Goal: Task Accomplishment & Management: Manage account settings

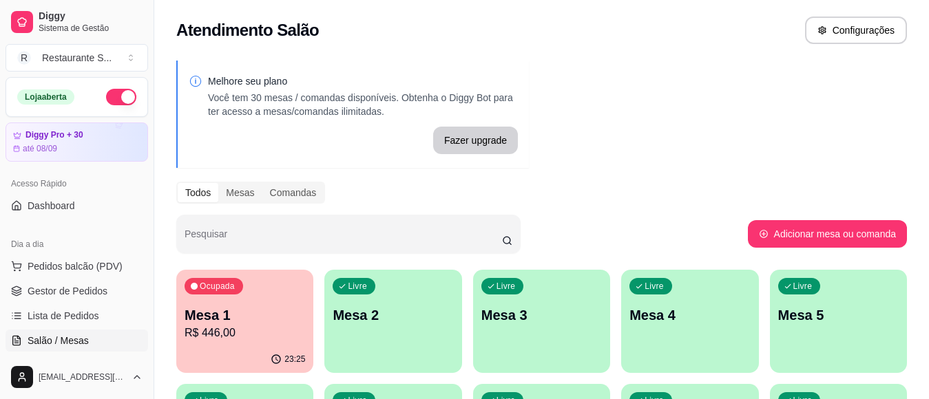
scroll to position [46, 0]
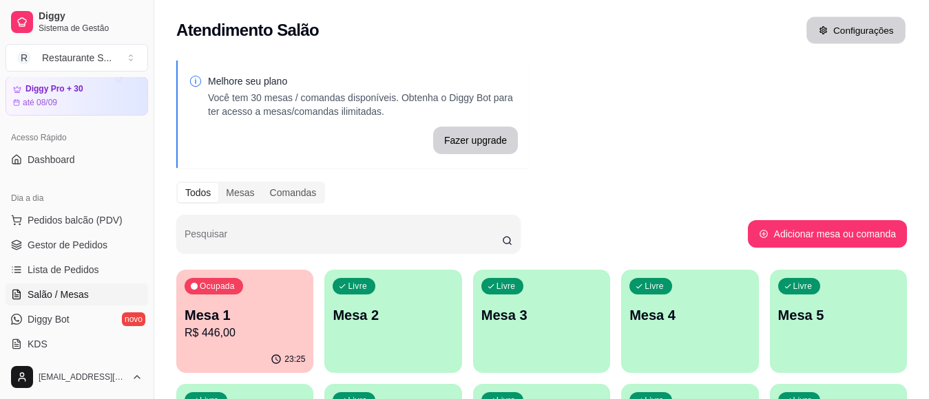
click at [879, 25] on button "Configurações" at bounding box center [856, 30] width 99 height 27
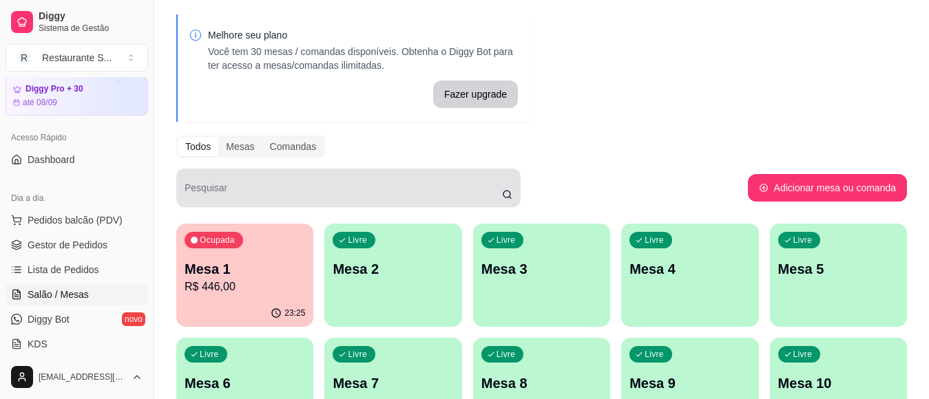
scroll to position [0, 0]
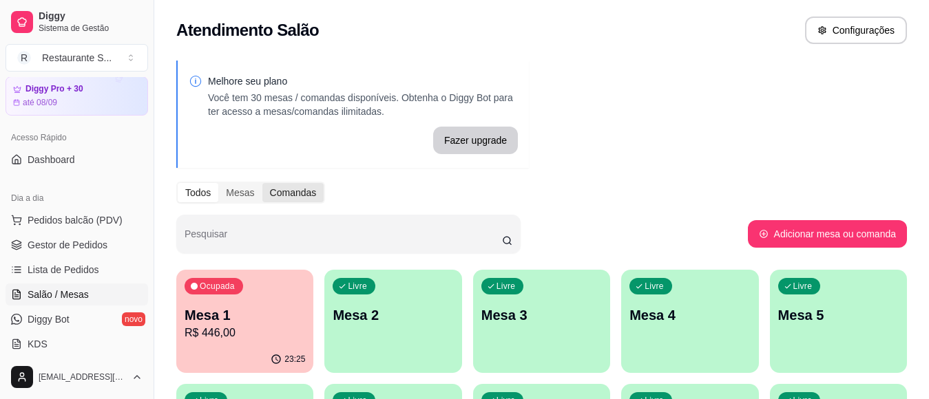
click at [278, 192] on div "Comandas" at bounding box center [293, 192] width 62 height 19
click at [262, 183] on input "Comandas" at bounding box center [262, 183] width 0 height 0
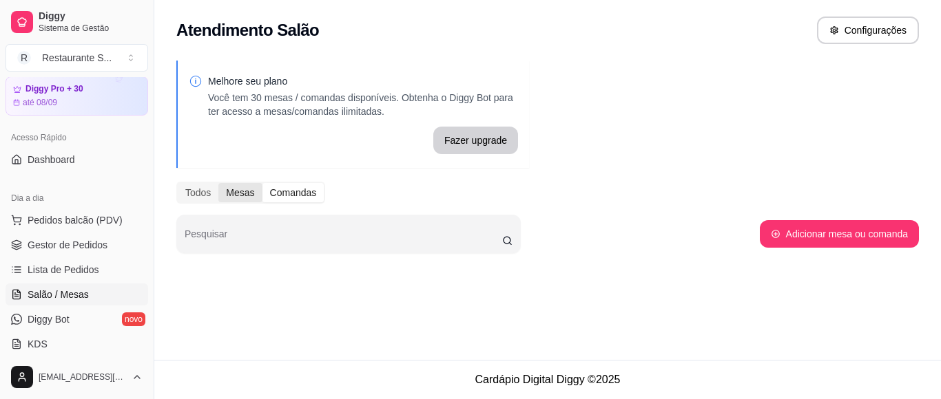
drag, startPoint x: 247, startPoint y: 190, endPoint x: 240, endPoint y: 187, distance: 7.4
click at [246, 190] on div "Mesas" at bounding box center [239, 192] width 43 height 19
click at [218, 183] on input "Mesas" at bounding box center [218, 183] width 0 height 0
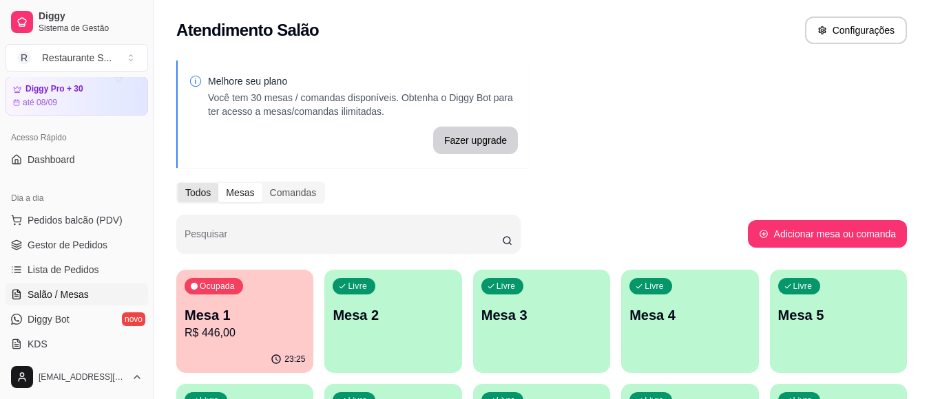
click at [198, 191] on div "Todos" at bounding box center [198, 192] width 41 height 19
click at [178, 183] on input "Todos" at bounding box center [178, 183] width 0 height 0
click at [503, 145] on button "Fazer upgrade" at bounding box center [475, 141] width 85 height 28
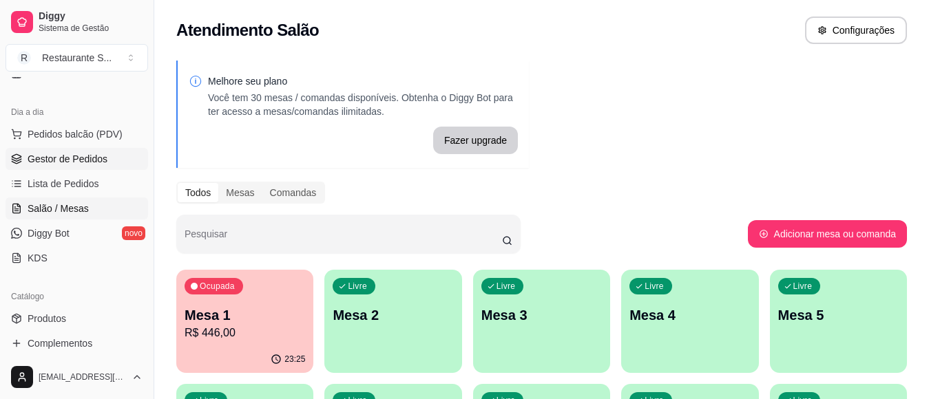
click at [93, 167] on link "Gestor de Pedidos" at bounding box center [77, 159] width 143 height 22
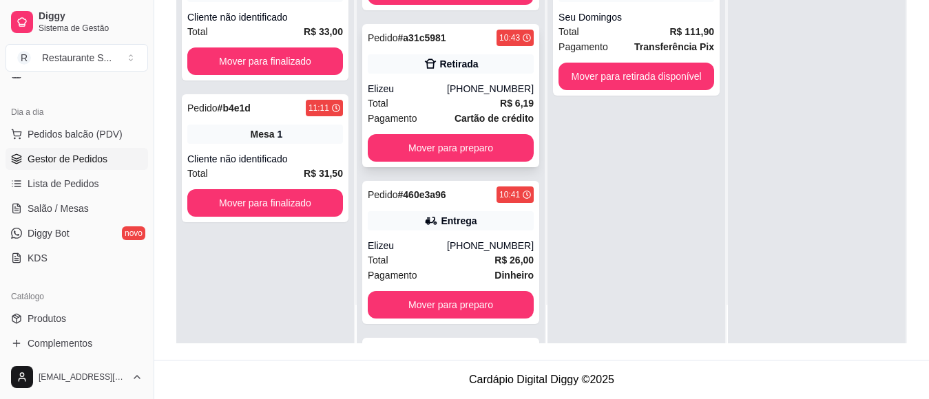
scroll to position [1185, 0]
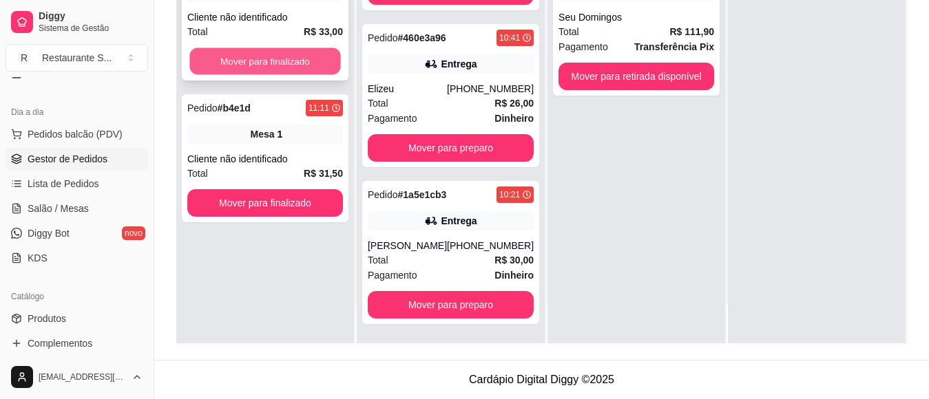
click at [249, 55] on button "Mover para finalizado" at bounding box center [264, 61] width 151 height 27
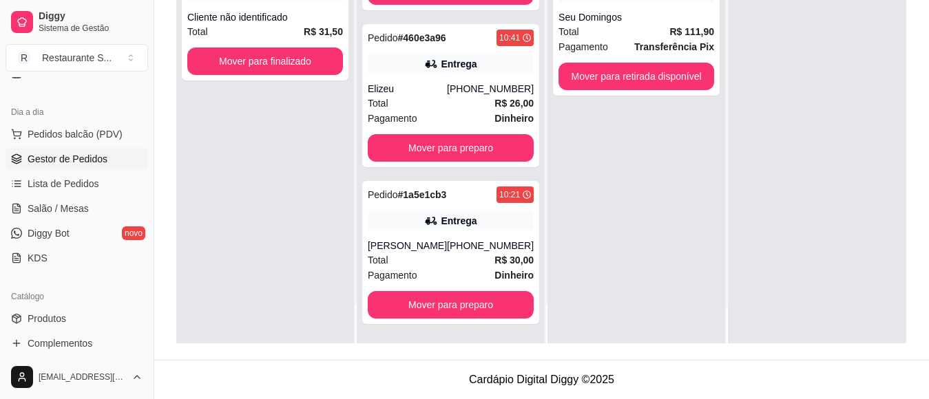
click at [285, 198] on div "Pedido # b4e1d 11:11 Mesa 1 Cliente não identificado Total R$ 31,50 Mover para …" at bounding box center [265, 143] width 178 height 399
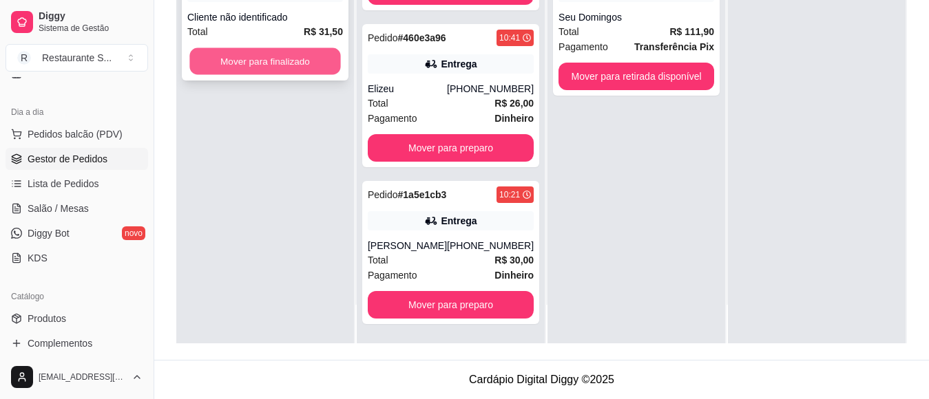
click at [276, 61] on button "Mover para finalizado" at bounding box center [264, 61] width 151 height 27
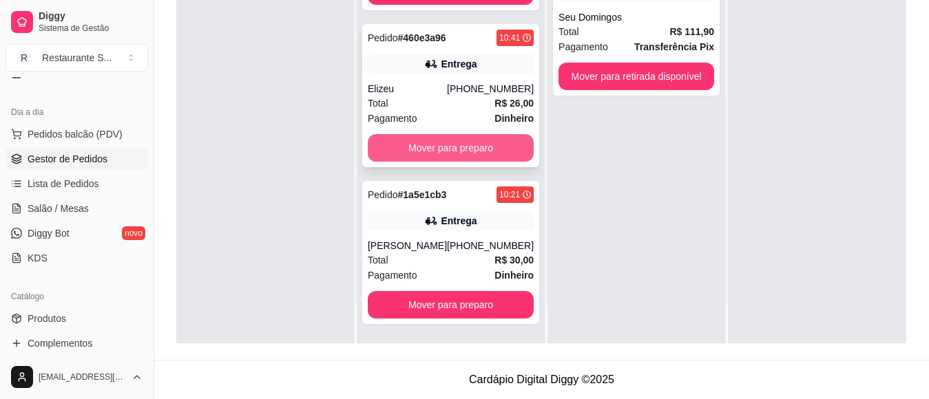
click at [438, 154] on button "Mover para preparo" at bounding box center [451, 148] width 166 height 28
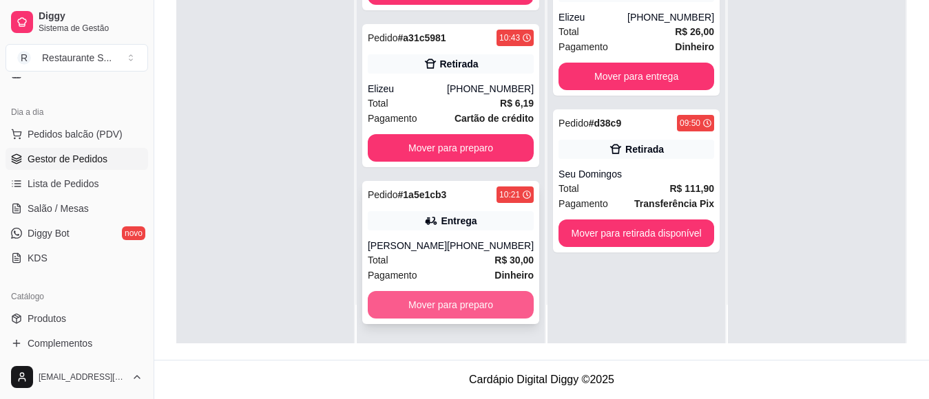
scroll to position [1028, 0]
click at [453, 303] on button "Mover para preparo" at bounding box center [451, 305] width 161 height 27
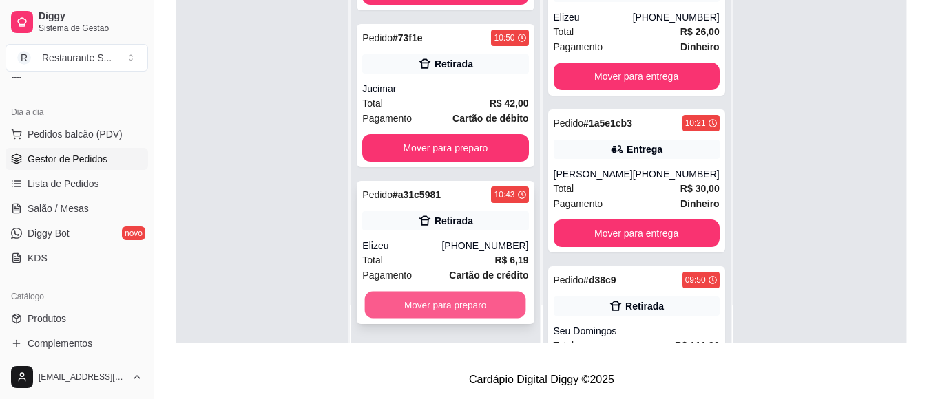
click at [453, 302] on button "Mover para preparo" at bounding box center [445, 305] width 161 height 27
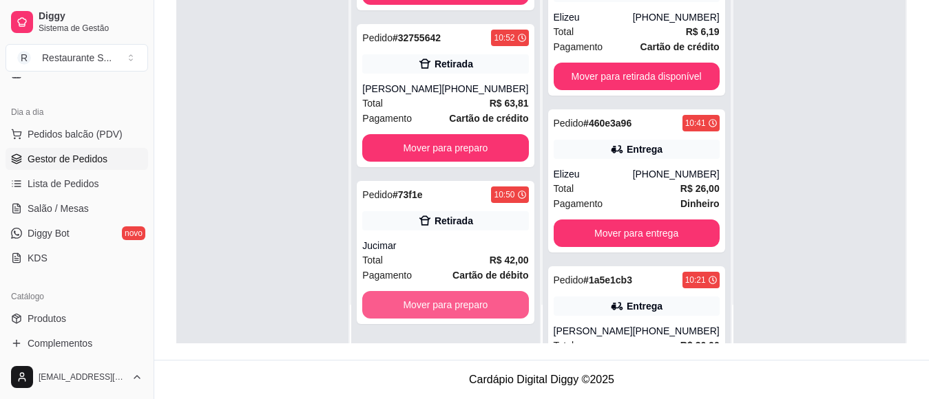
click at [453, 302] on button "Mover para preparo" at bounding box center [445, 305] width 166 height 28
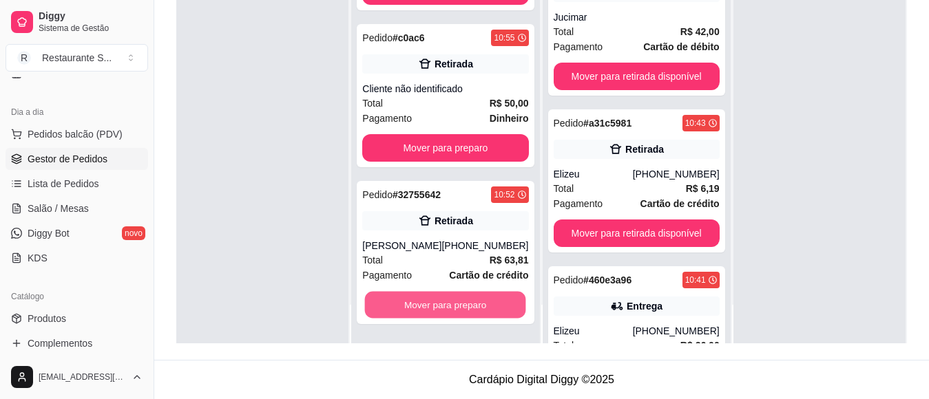
click at [453, 302] on button "Mover para preparo" at bounding box center [445, 305] width 161 height 27
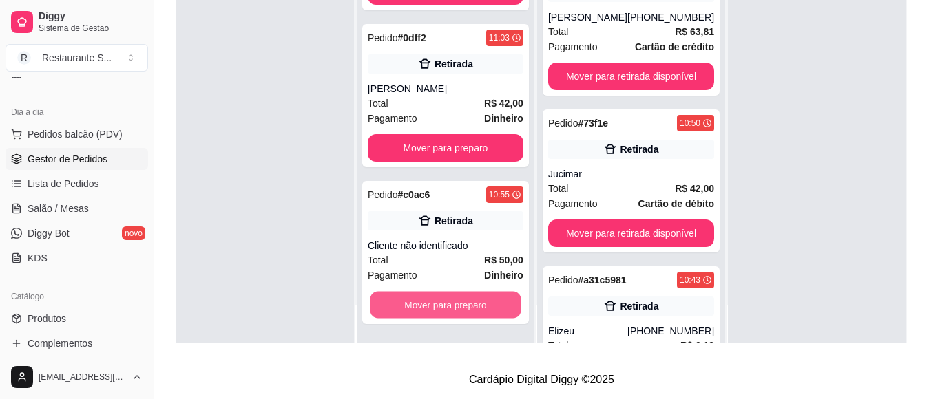
click at [453, 302] on button "Mover para preparo" at bounding box center [445, 305] width 151 height 27
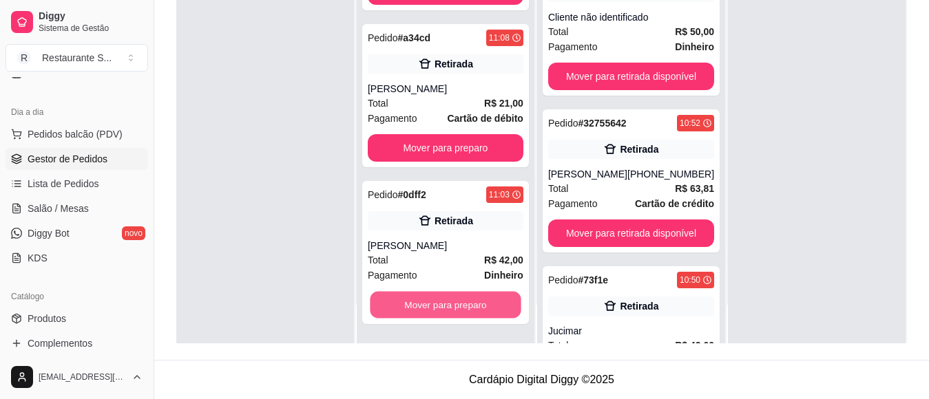
click at [453, 302] on button "Mover para preparo" at bounding box center [445, 305] width 151 height 27
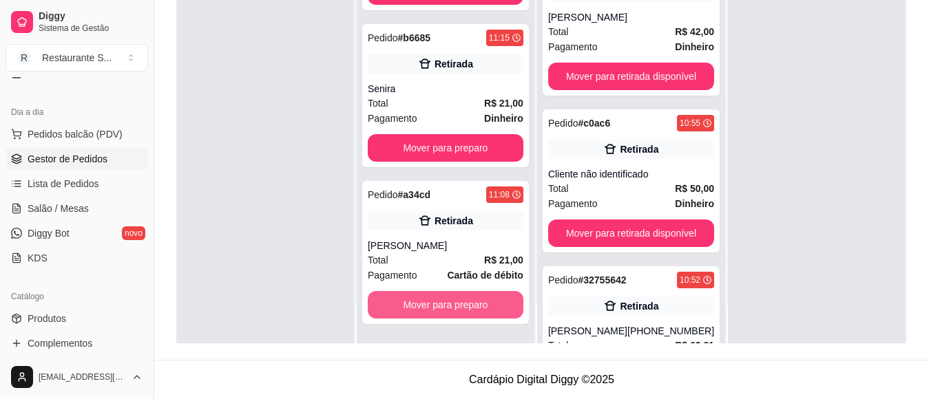
scroll to position [85, 0]
click at [453, 302] on button "Mover para preparo" at bounding box center [445, 305] width 151 height 27
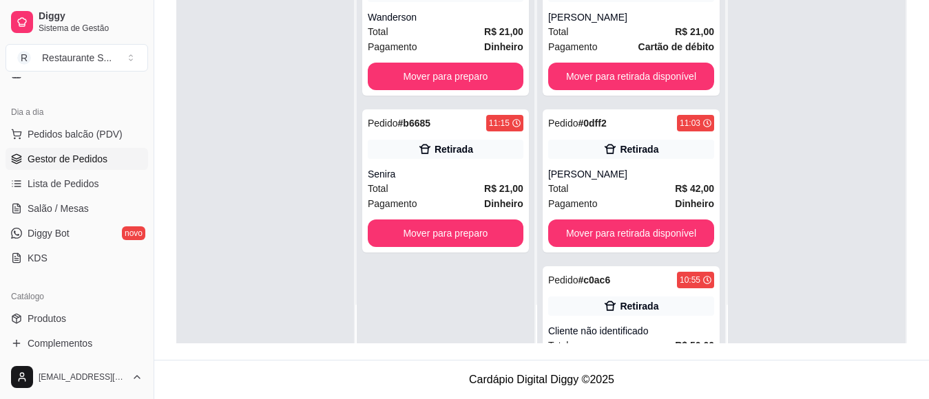
scroll to position [0, 0]
click at [453, 302] on div "Pedido # 9db1f 11:21 Retirada Wanderson Total R$ 21,00 Pagamento Dinheiro Mover…" at bounding box center [446, 143] width 178 height 399
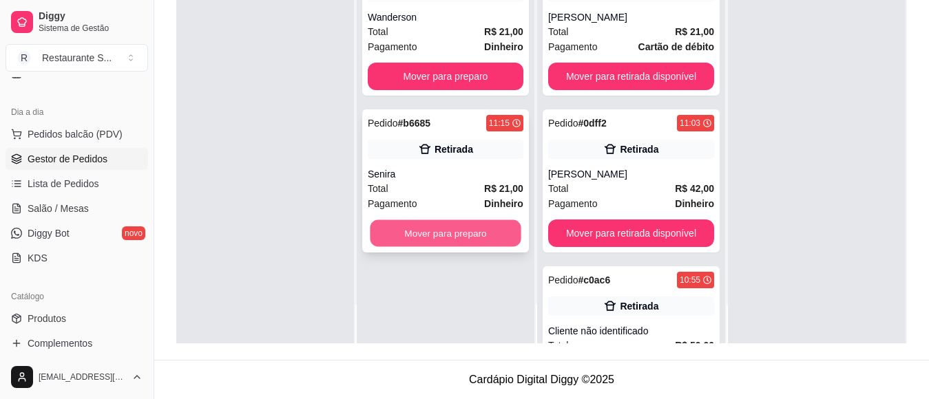
click at [439, 240] on button "Mover para preparo" at bounding box center [445, 233] width 151 height 27
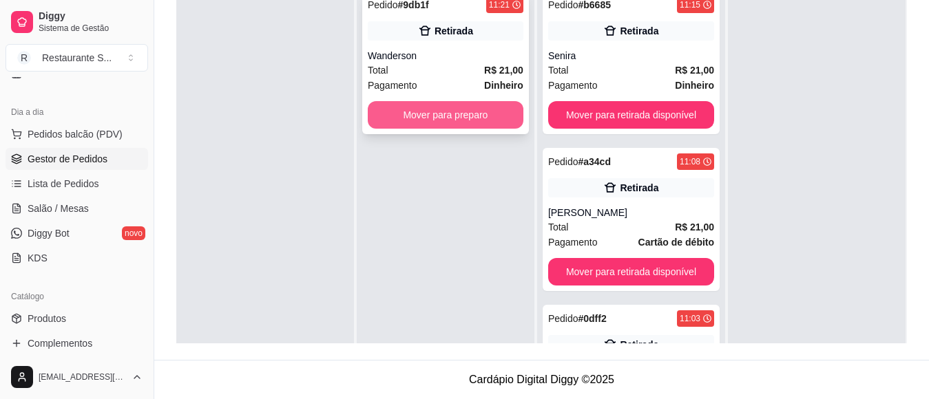
click at [430, 110] on button "Mover para preparo" at bounding box center [446, 115] width 156 height 28
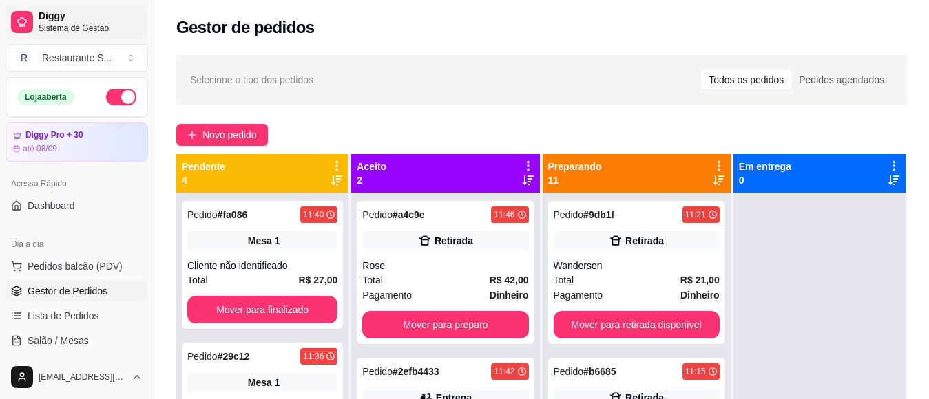
click at [93, 33] on span "Sistema de Gestão" at bounding box center [91, 28] width 104 height 11
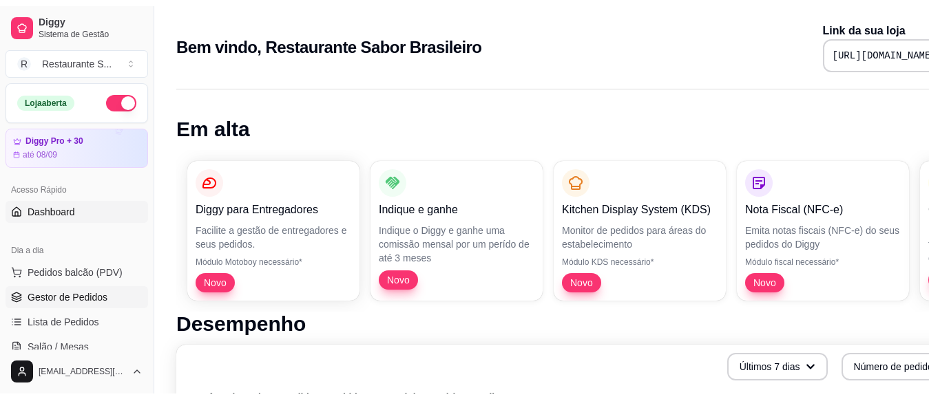
scroll to position [46, 0]
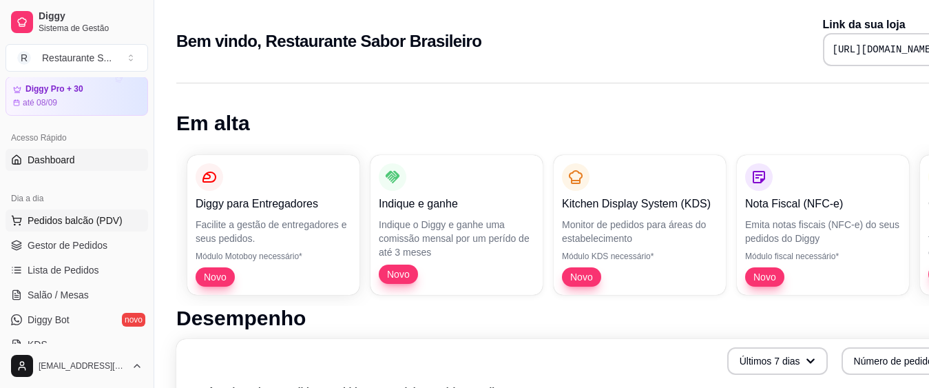
click at [80, 214] on span "Pedidos balcão (PDV)" at bounding box center [75, 221] width 95 height 14
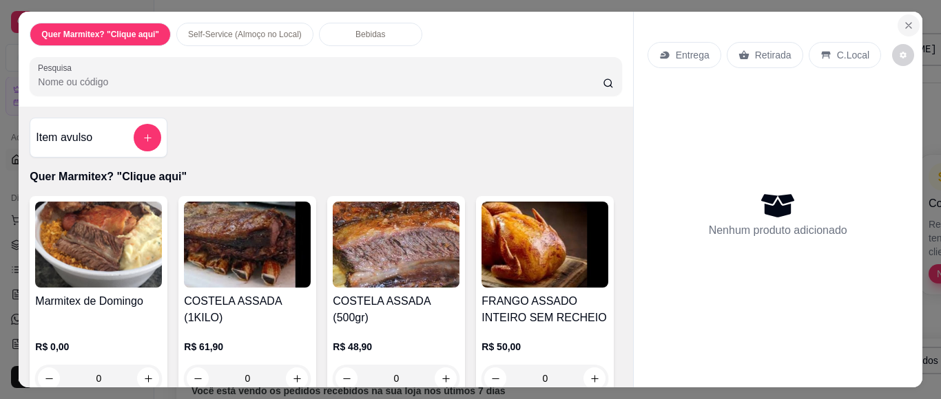
click at [906, 22] on icon "Close" at bounding box center [908, 25] width 11 height 11
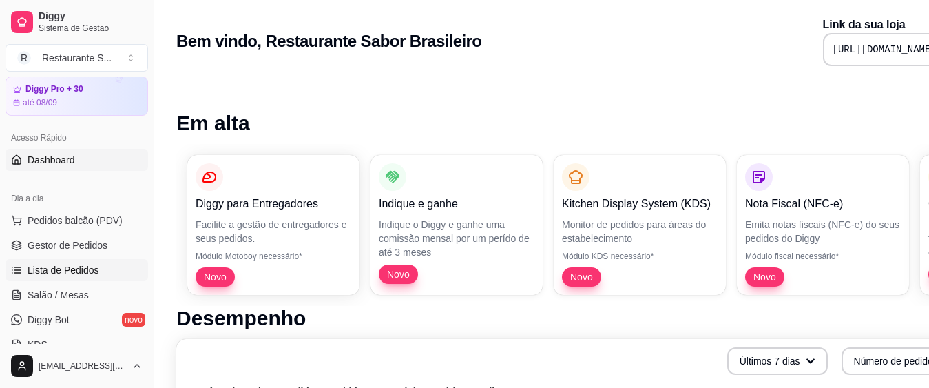
click at [88, 273] on span "Lista de Pedidos" at bounding box center [64, 270] width 72 height 14
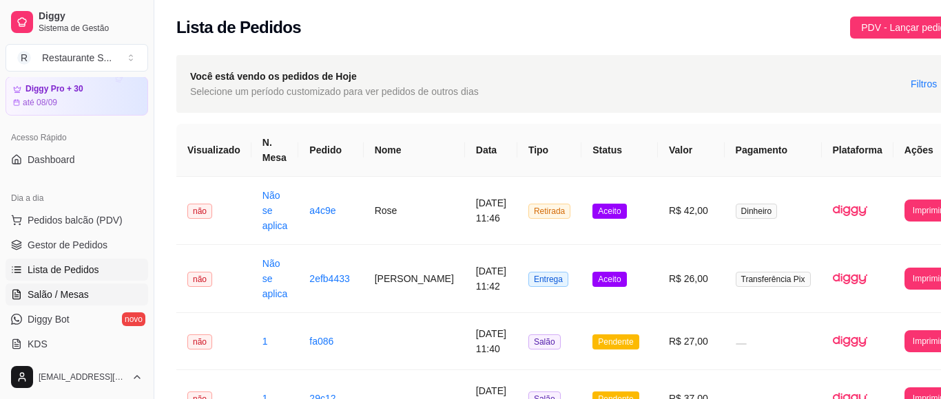
click at [75, 291] on span "Salão / Mesas" at bounding box center [58, 295] width 61 height 14
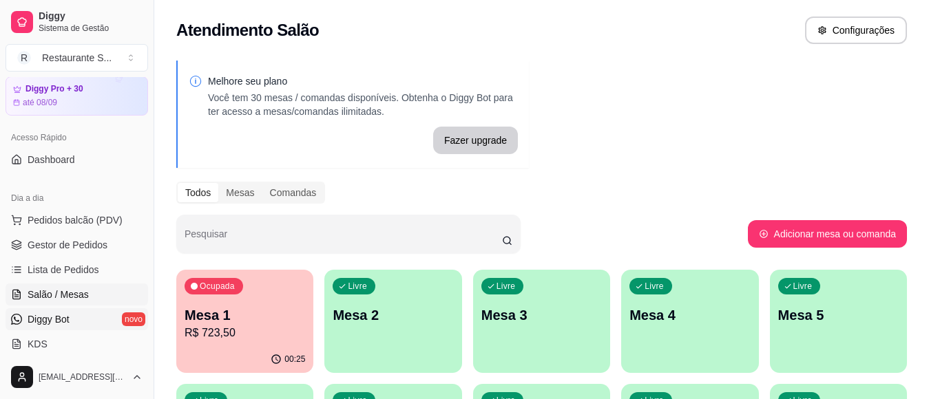
click at [76, 319] on link "Diggy Bot novo" at bounding box center [77, 320] width 143 height 22
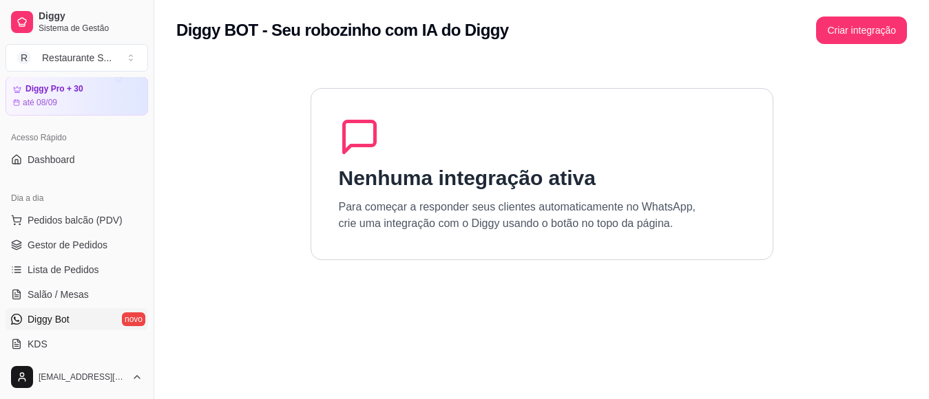
scroll to position [92, 0]
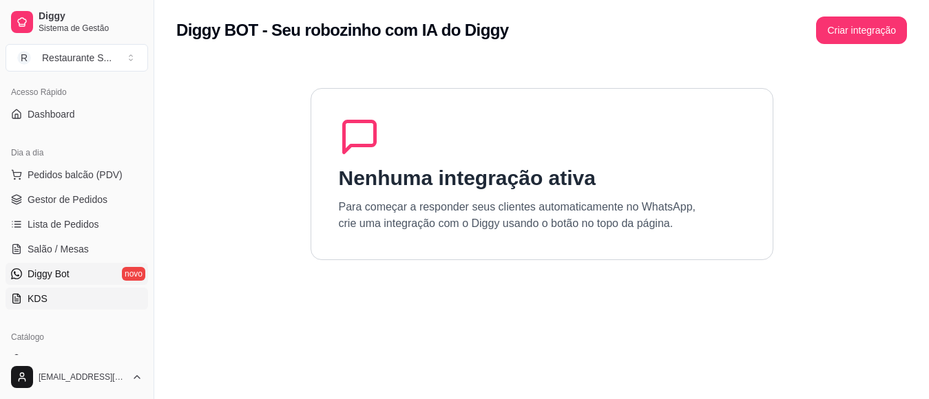
click at [69, 309] on link "KDS" at bounding box center [77, 299] width 143 height 22
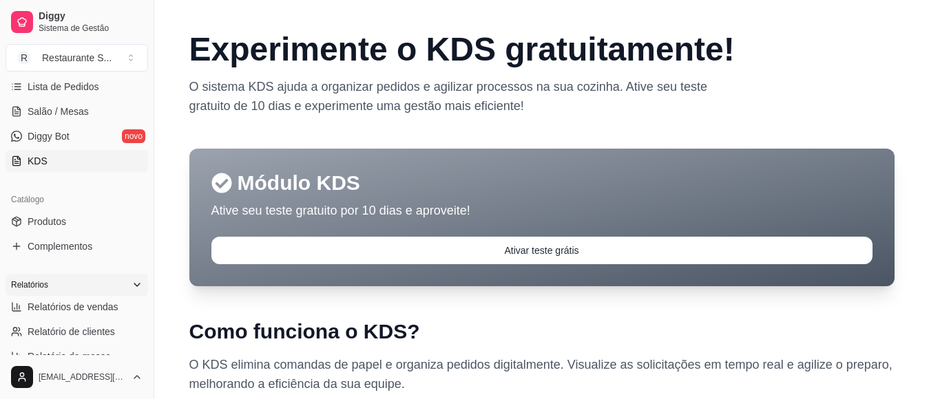
scroll to position [276, 0]
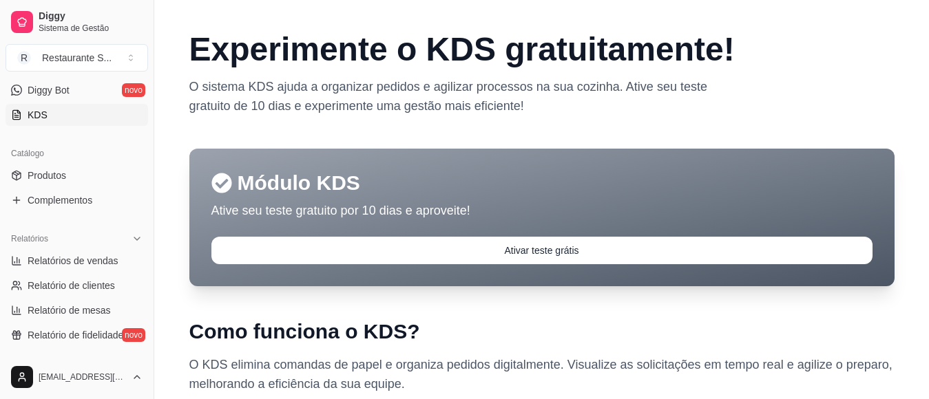
click at [83, 187] on ul "Produtos Complementos" at bounding box center [77, 188] width 143 height 47
click at [76, 172] on link "Produtos" at bounding box center [77, 176] width 143 height 22
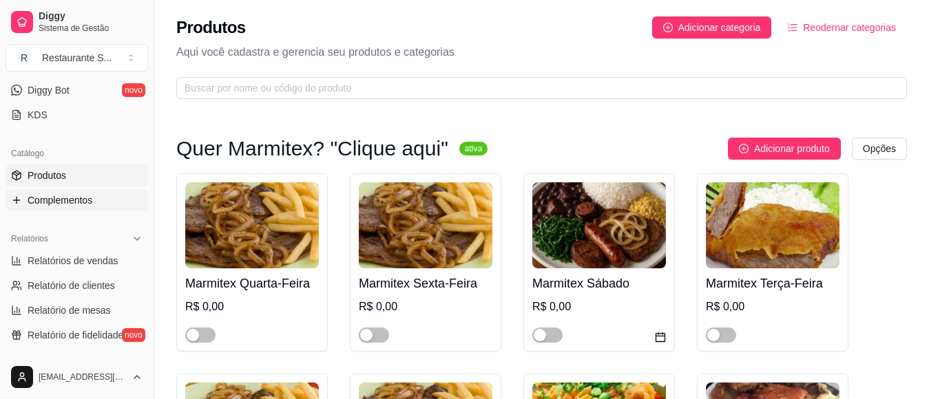
click at [97, 207] on link "Complementos" at bounding box center [77, 200] width 143 height 22
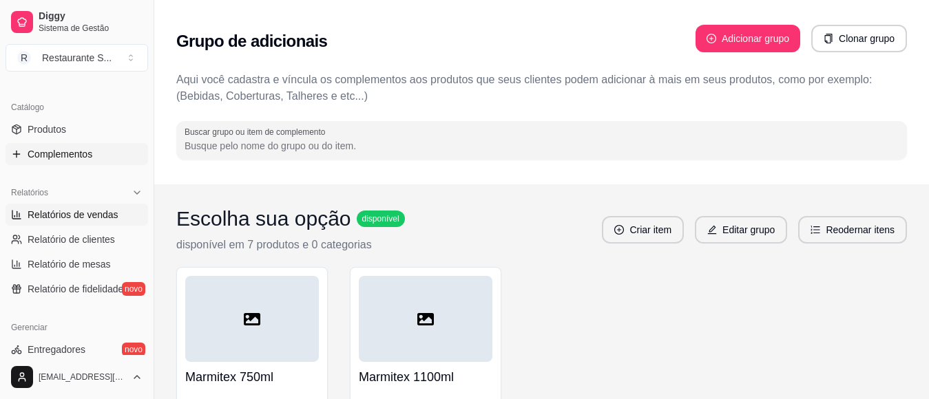
scroll to position [367, 0]
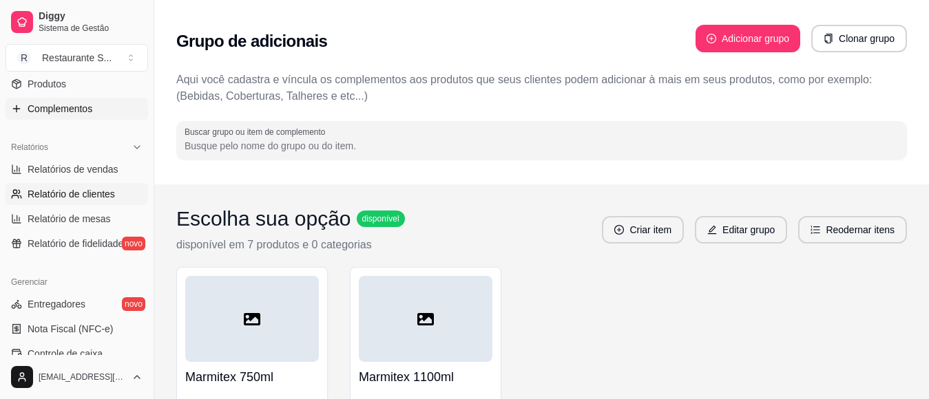
click at [95, 195] on span "Relatório de clientes" at bounding box center [71, 194] width 87 height 14
select select "30"
select select "HIGHEST_TOTAL_SPENT_WITH_ORDERS"
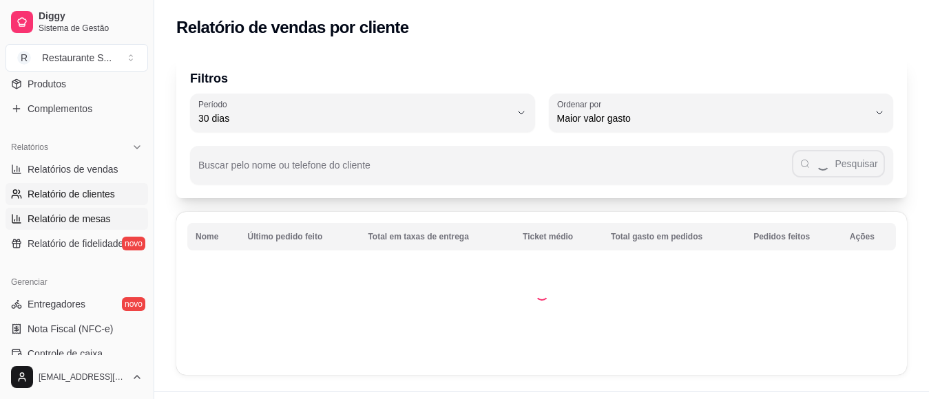
click at [67, 223] on span "Relatório de mesas" at bounding box center [69, 219] width 83 height 14
select select "TOTAL_OF_ORDERS"
select select "7"
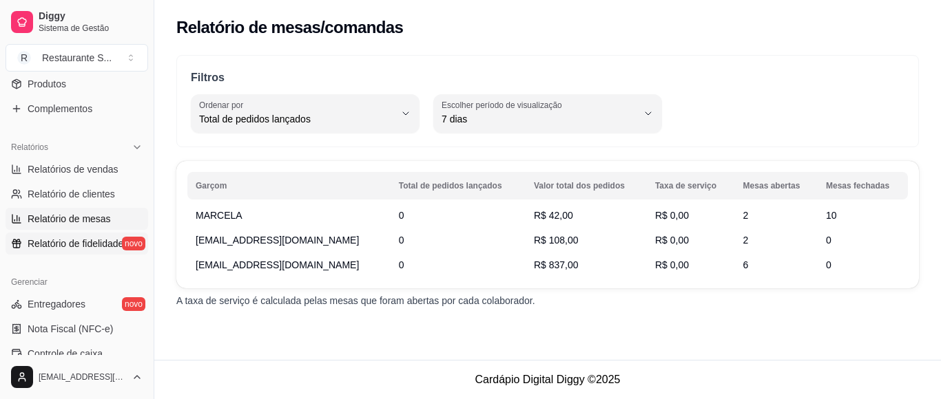
click at [51, 235] on link "Relatório de fidelidade novo" at bounding box center [77, 244] width 143 height 22
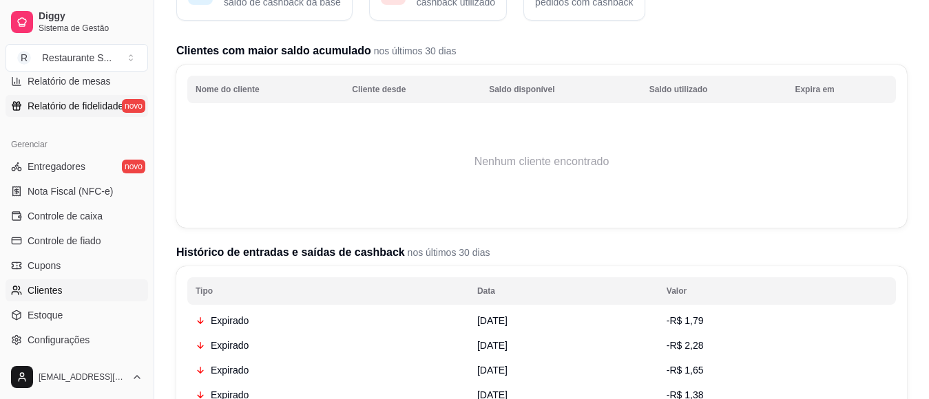
scroll to position [592, 0]
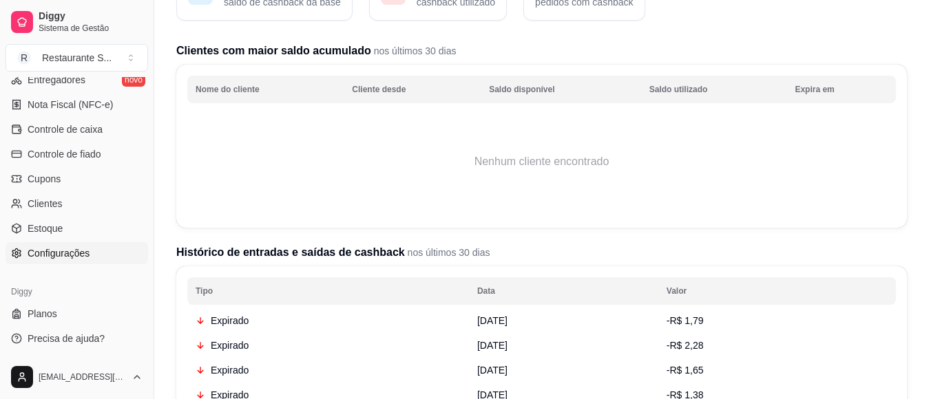
click at [44, 253] on span "Configurações" at bounding box center [59, 254] width 62 height 14
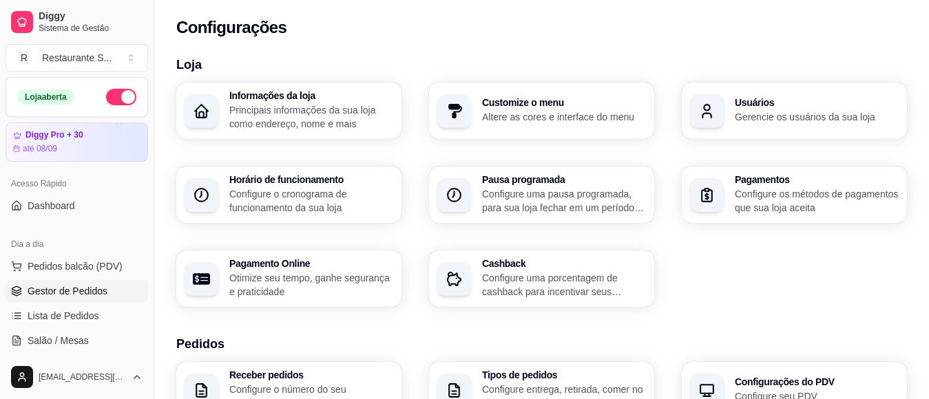
click at [67, 289] on span "Gestor de Pedidos" at bounding box center [68, 291] width 80 height 14
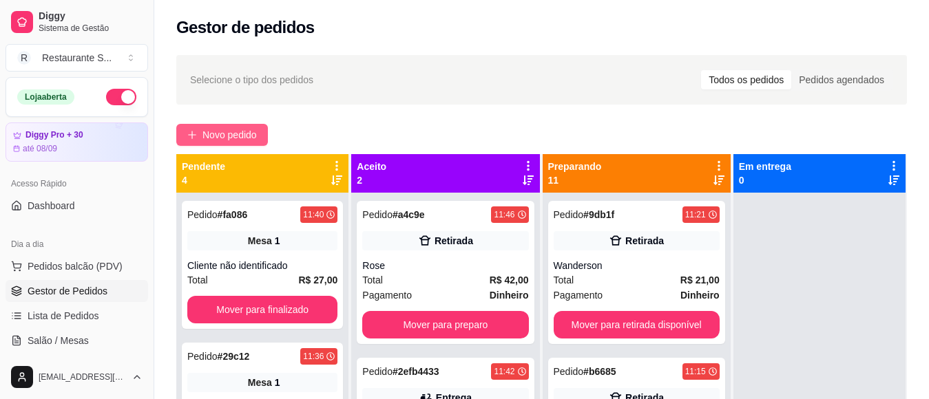
click at [200, 135] on button "Novo pedido" at bounding box center [222, 135] width 92 height 22
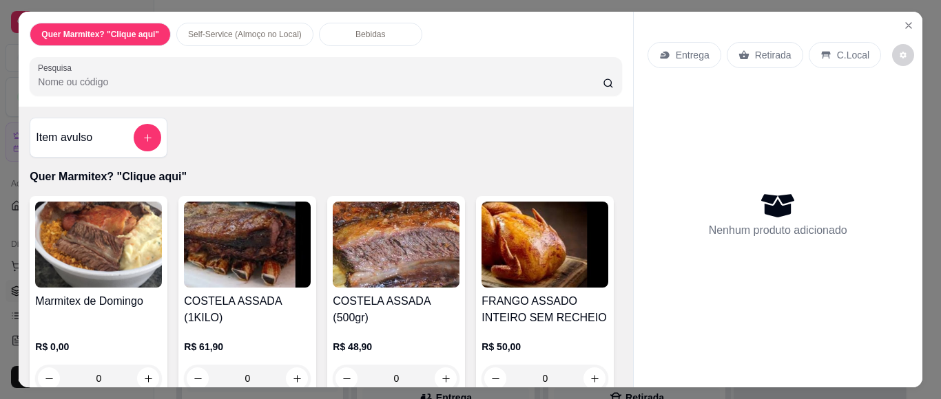
scroll to position [46, 0]
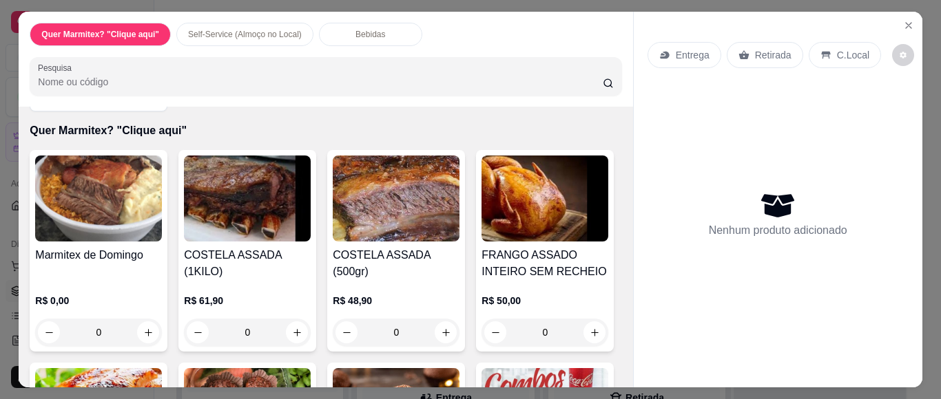
click at [147, 319] on div "0" at bounding box center [98, 333] width 127 height 28
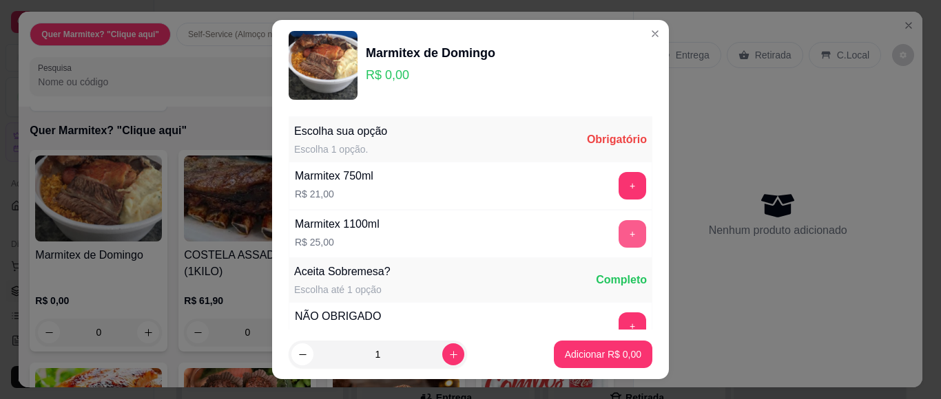
click at [619, 242] on button "+" at bounding box center [633, 234] width 28 height 28
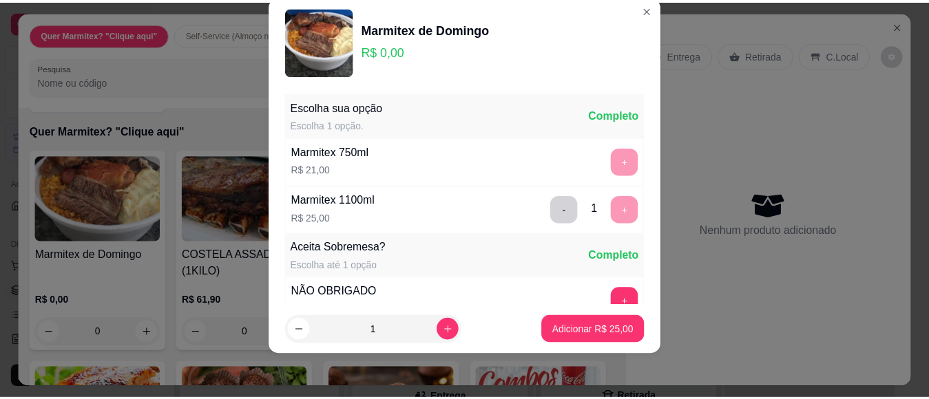
scroll to position [147, 0]
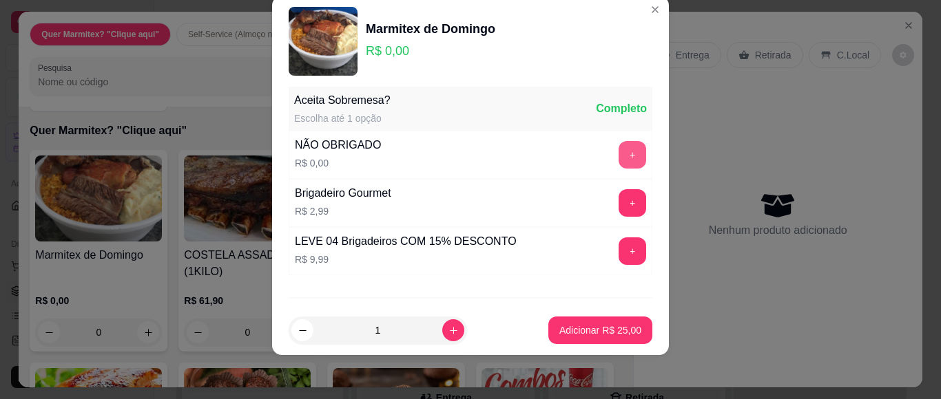
click at [619, 151] on button "+" at bounding box center [633, 155] width 28 height 28
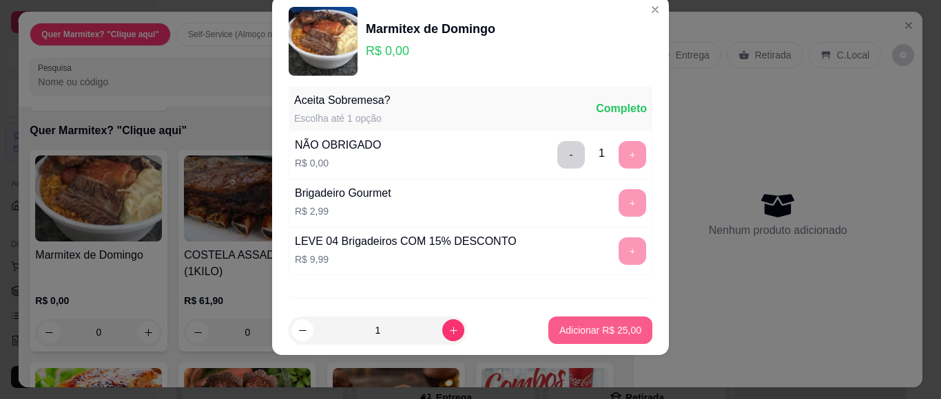
click at [605, 326] on p "Adicionar R$ 25,00" at bounding box center [600, 331] width 82 height 14
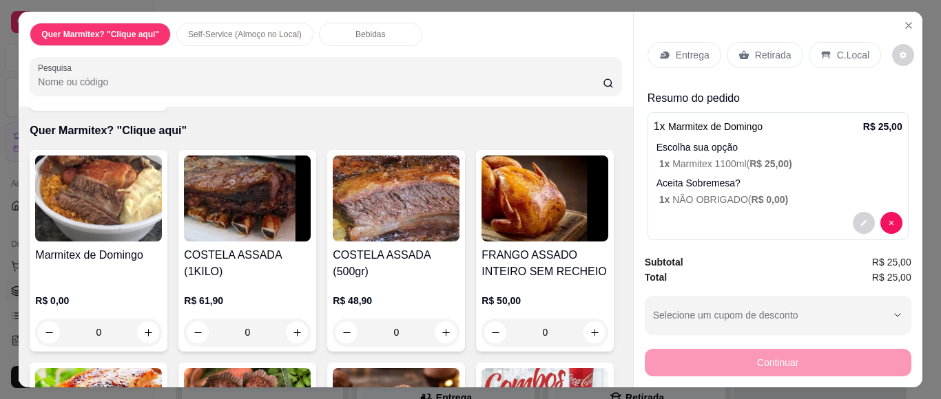
click at [742, 50] on icon at bounding box center [743, 55] width 11 height 11
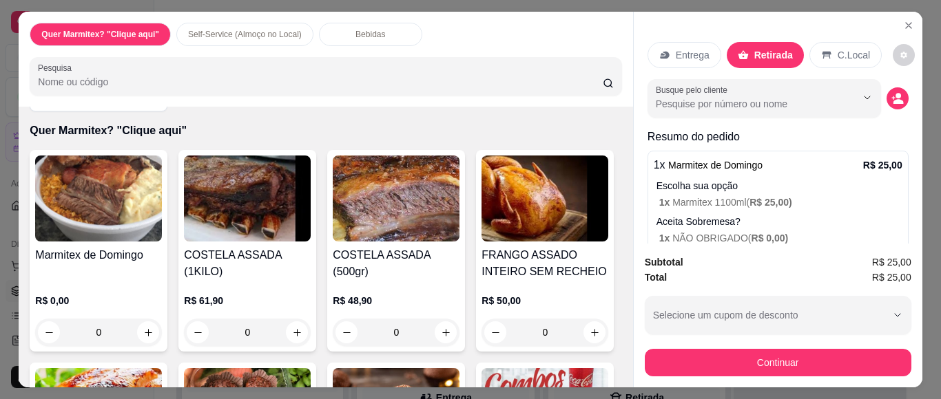
click at [877, 80] on div "Busque pelo cliente" at bounding box center [777, 98] width 261 height 39
click at [891, 92] on icon "decrease-product-quantity" at bounding box center [897, 98] width 12 height 12
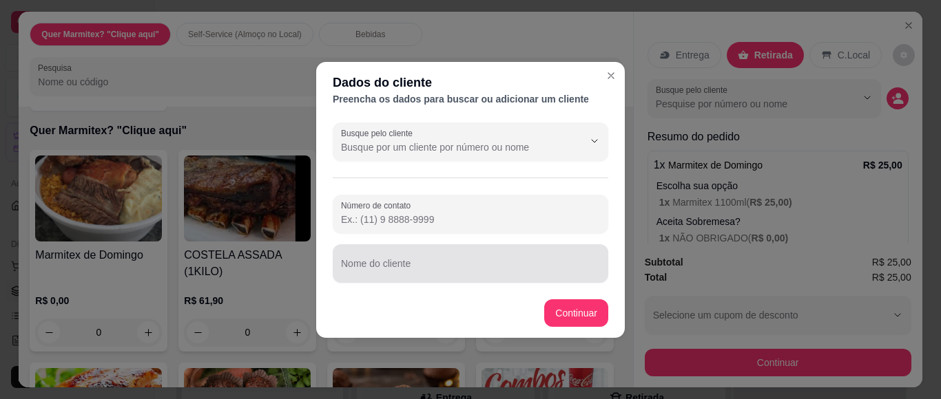
click at [436, 258] on div at bounding box center [470, 264] width 259 height 28
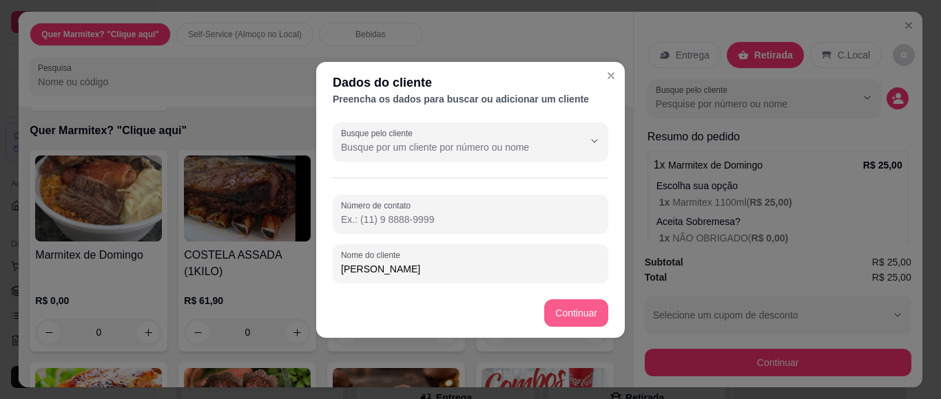
type input "[PERSON_NAME]"
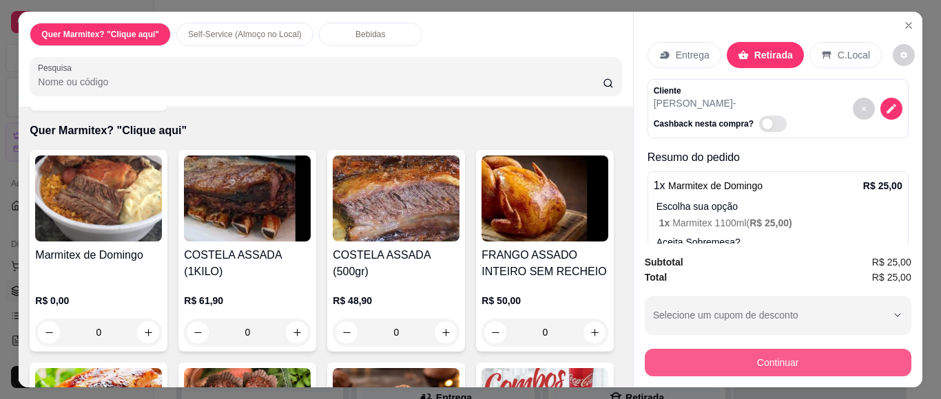
click at [791, 352] on button "Continuar" at bounding box center [778, 363] width 267 height 28
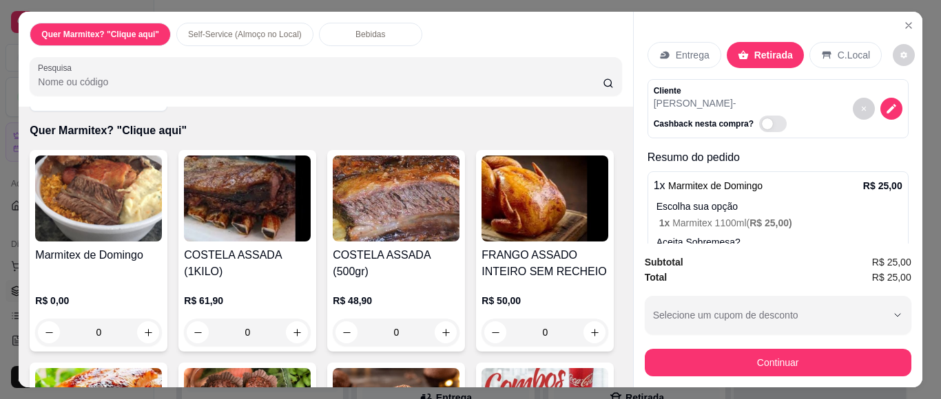
click at [367, 284] on div "Pix" at bounding box center [377, 278] width 97 height 81
type input "R$ 0,00"
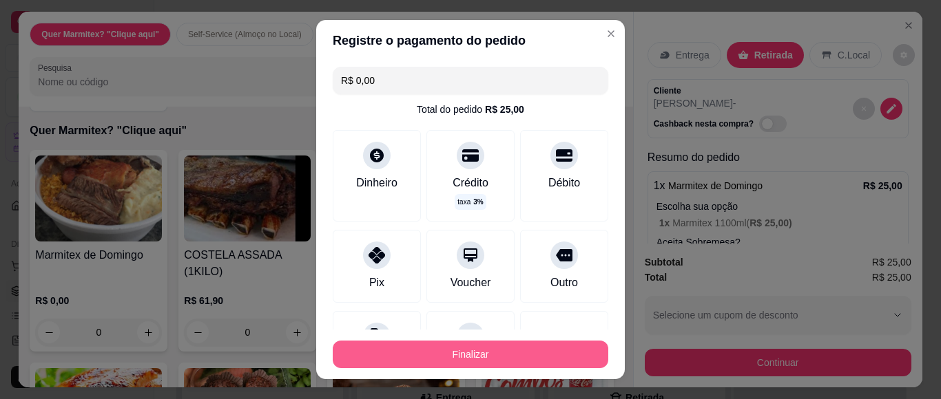
click at [402, 355] on button "Finalizar" at bounding box center [471, 355] width 276 height 28
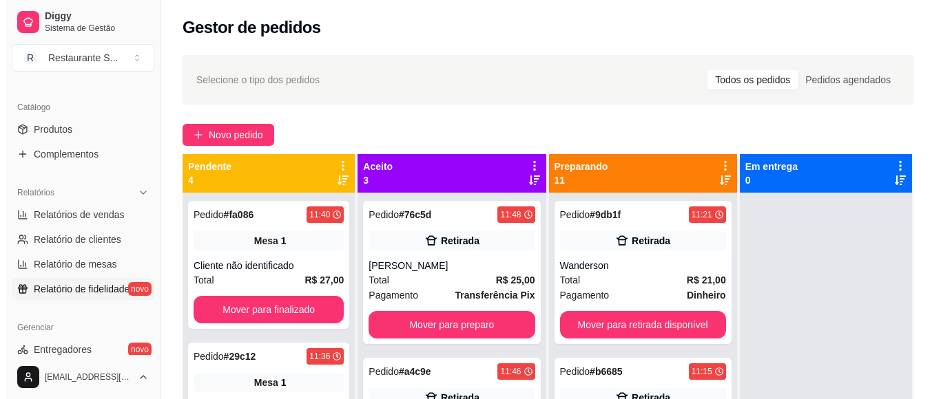
scroll to position [551, 0]
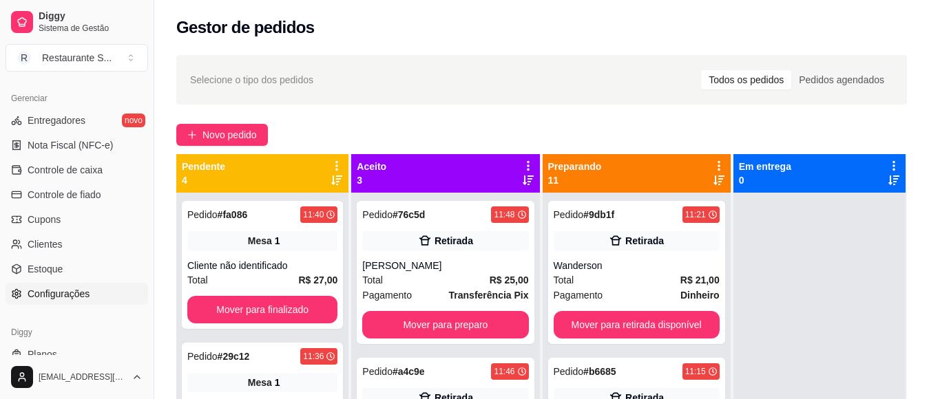
click at [77, 295] on span "Configurações" at bounding box center [59, 294] width 62 height 14
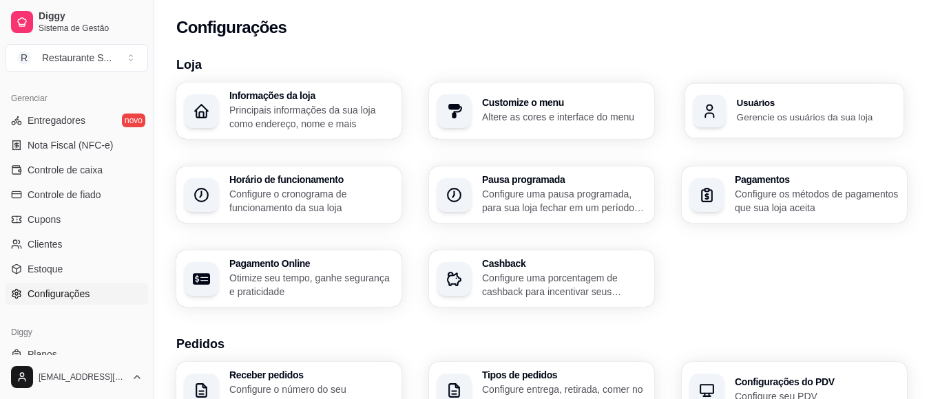
click at [747, 121] on p "Gerencie os usuários da sua loja" at bounding box center [816, 116] width 159 height 13
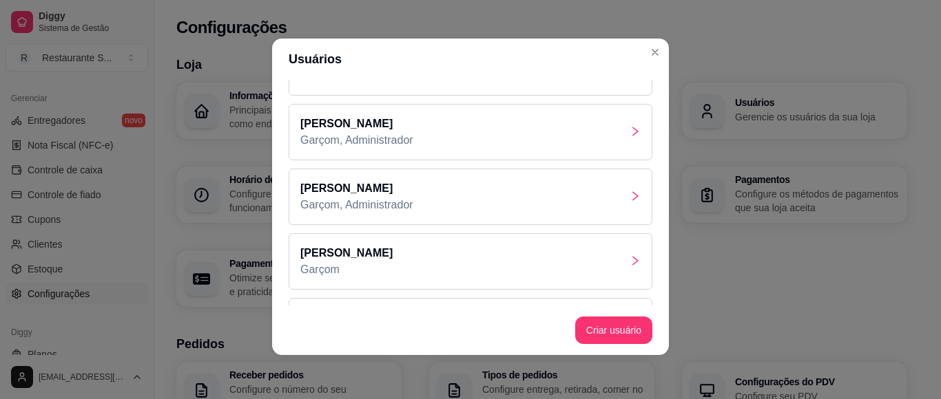
scroll to position [92, 0]
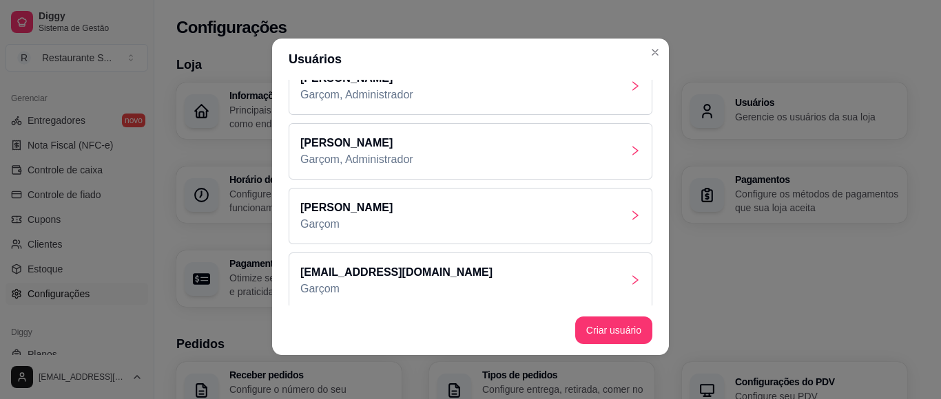
click at [409, 229] on div "[PERSON_NAME]" at bounding box center [471, 216] width 364 height 56
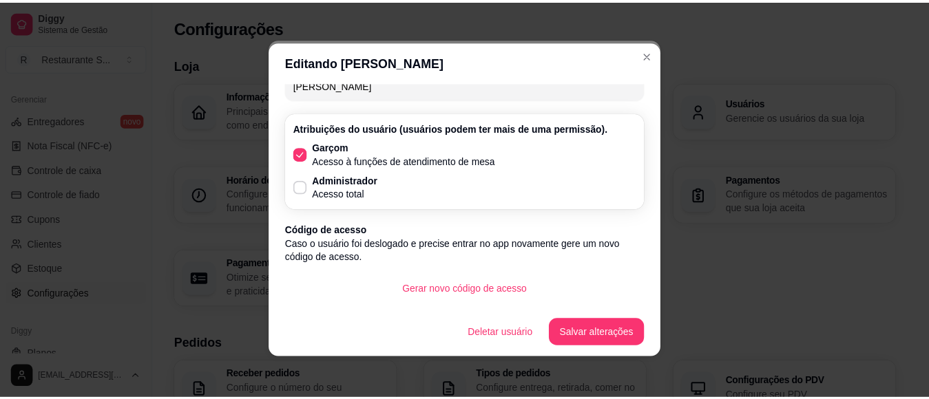
scroll to position [3, 0]
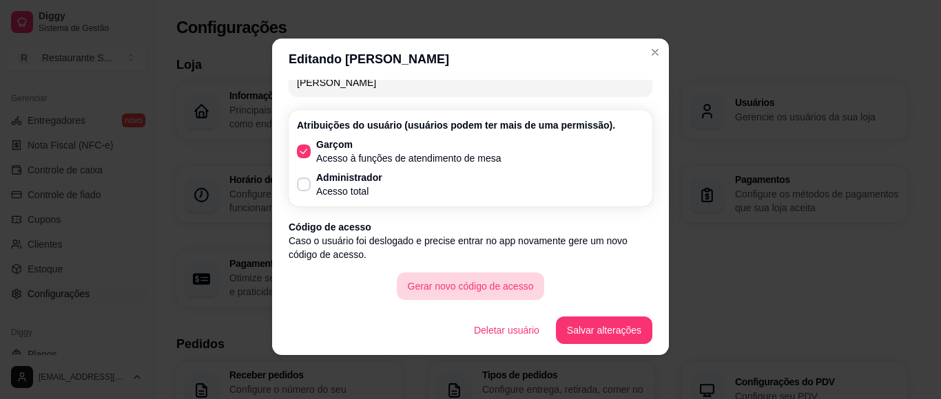
click at [491, 290] on button "Gerar novo código de acesso" at bounding box center [471, 287] width 148 height 28
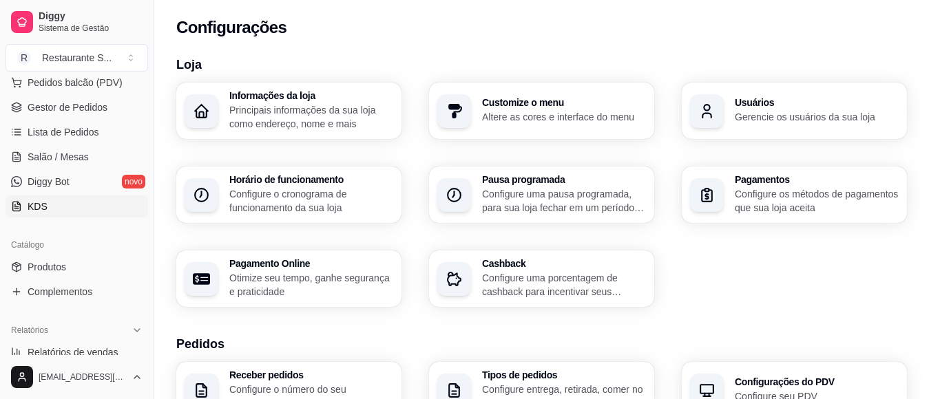
scroll to position [0, 0]
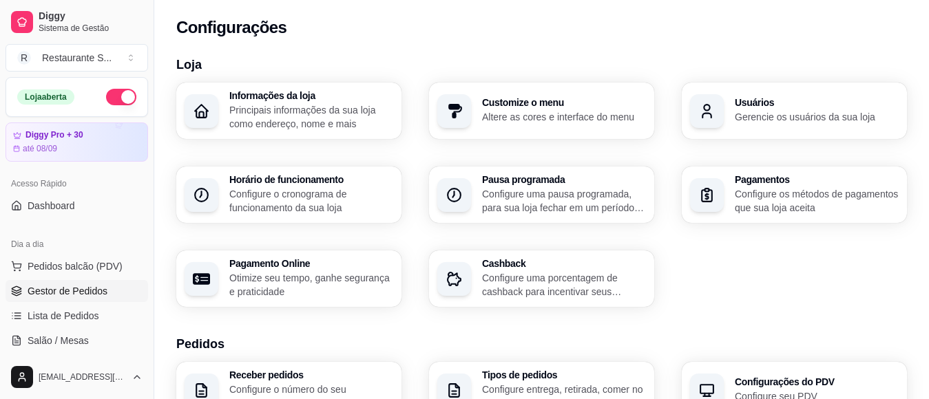
click at [74, 296] on span "Gestor de Pedidos" at bounding box center [68, 291] width 80 height 14
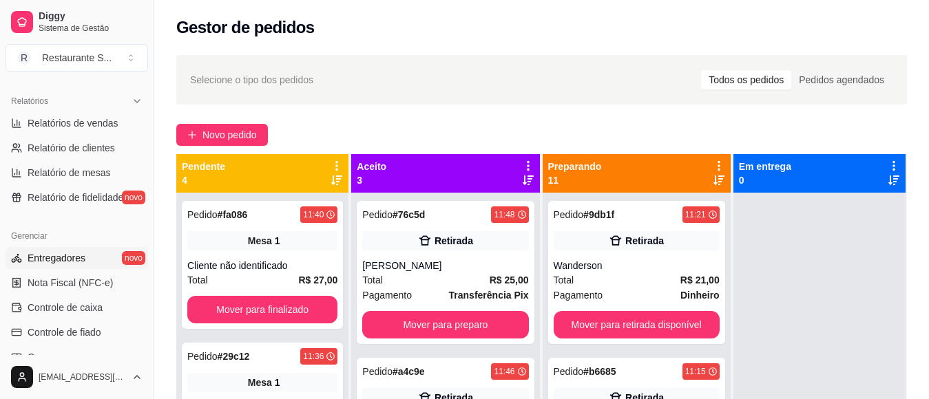
scroll to position [276, 0]
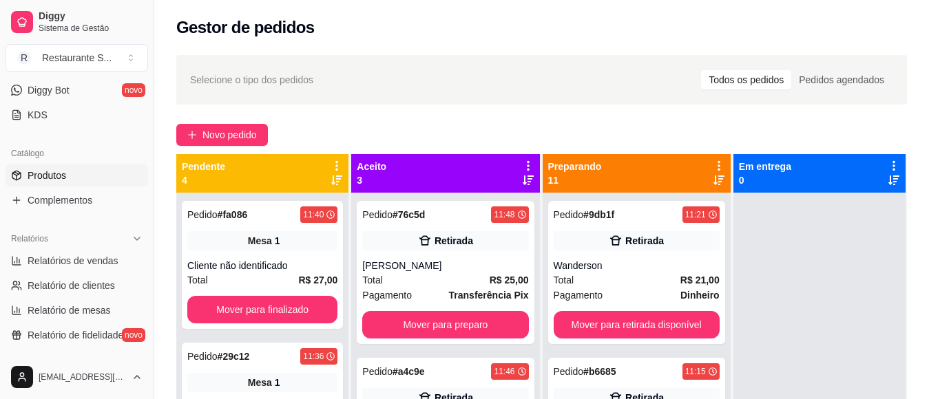
click at [61, 176] on span "Produtos" at bounding box center [47, 176] width 39 height 14
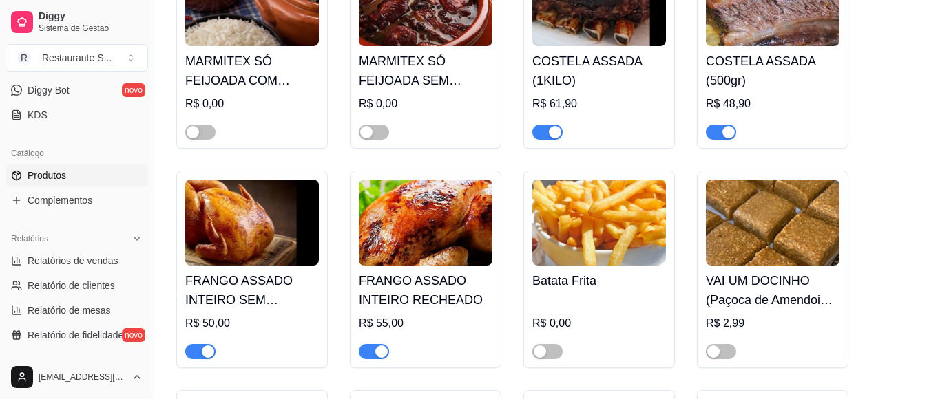
scroll to position [735, 0]
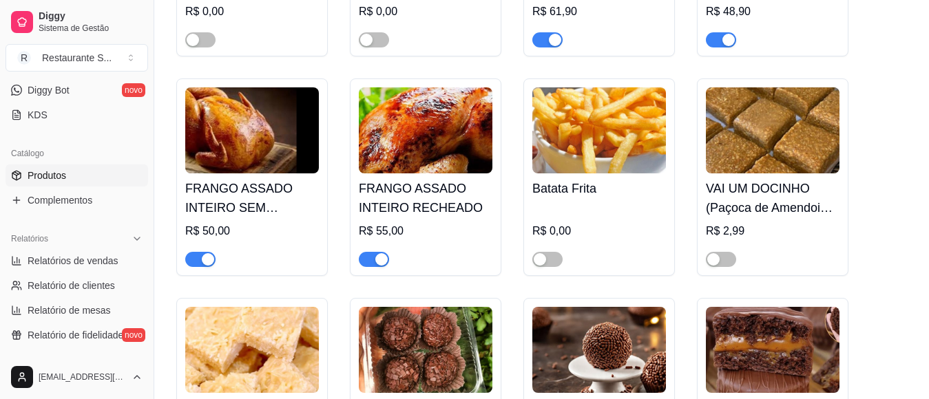
click at [381, 260] on div "button" at bounding box center [381, 259] width 12 height 12
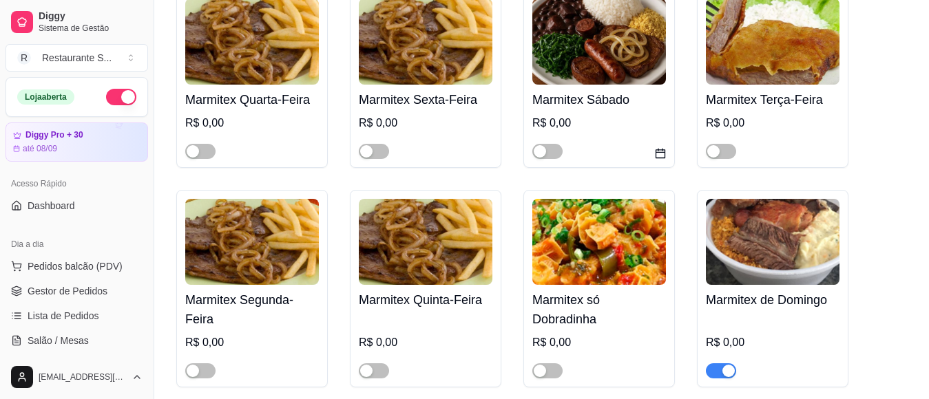
scroll to position [0, 0]
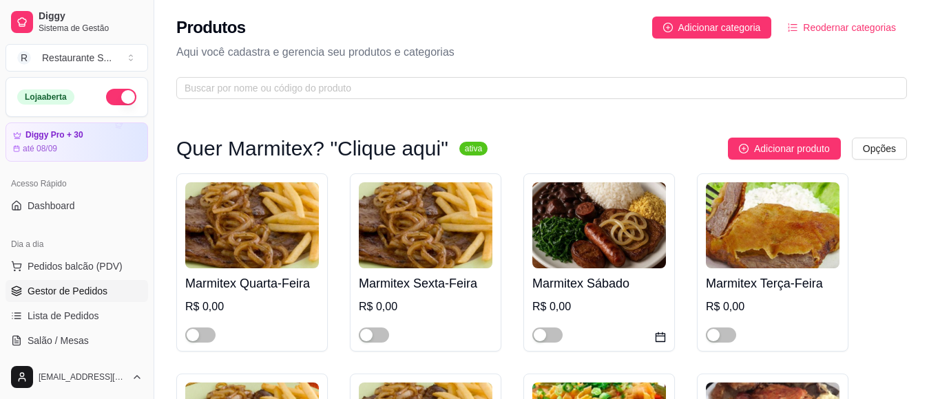
click at [79, 295] on span "Gestor de Pedidos" at bounding box center [68, 291] width 80 height 14
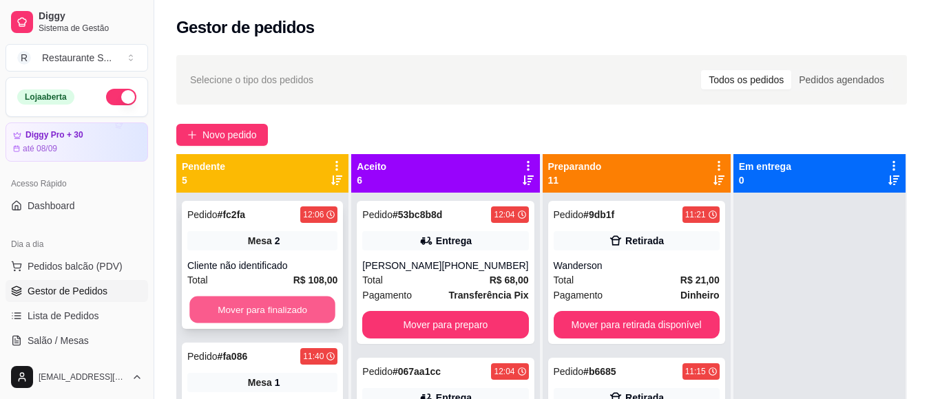
click at [260, 303] on button "Mover para finalizado" at bounding box center [262, 310] width 146 height 27
click at [260, 303] on button "Mover para finalizado" at bounding box center [262, 310] width 150 height 28
click at [260, 303] on button "Mover para finalizado" at bounding box center [262, 310] width 146 height 27
click at [300, 313] on button "Mover para finalizado" at bounding box center [262, 310] width 146 height 27
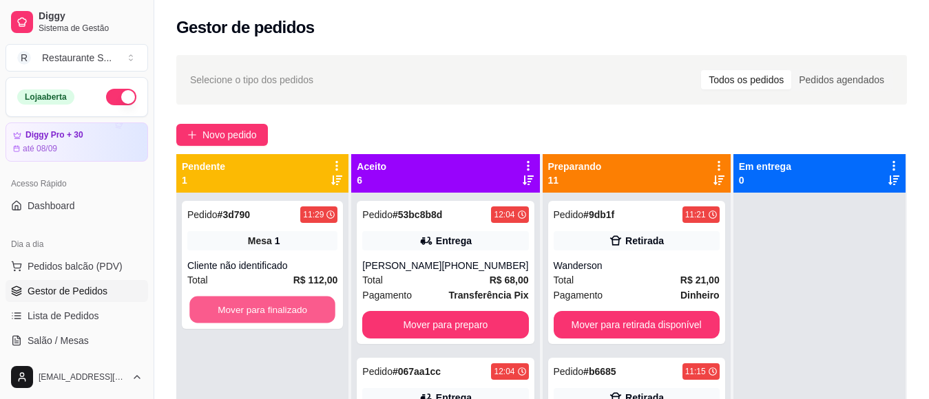
click at [300, 313] on button "Mover para finalizado" at bounding box center [262, 310] width 146 height 27
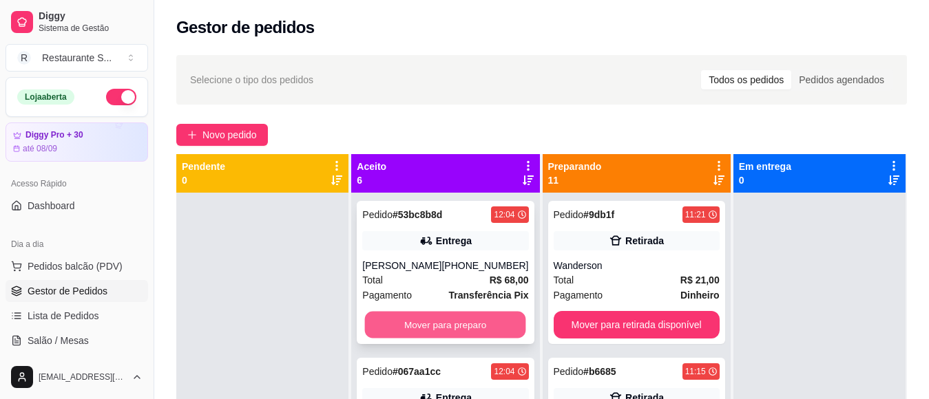
click at [391, 323] on button "Mover para preparo" at bounding box center [445, 325] width 161 height 27
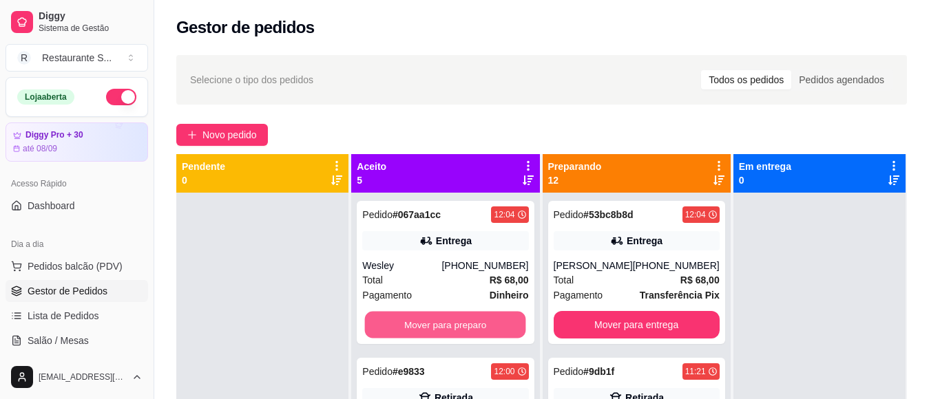
click at [391, 323] on button "Mover para preparo" at bounding box center [445, 325] width 161 height 27
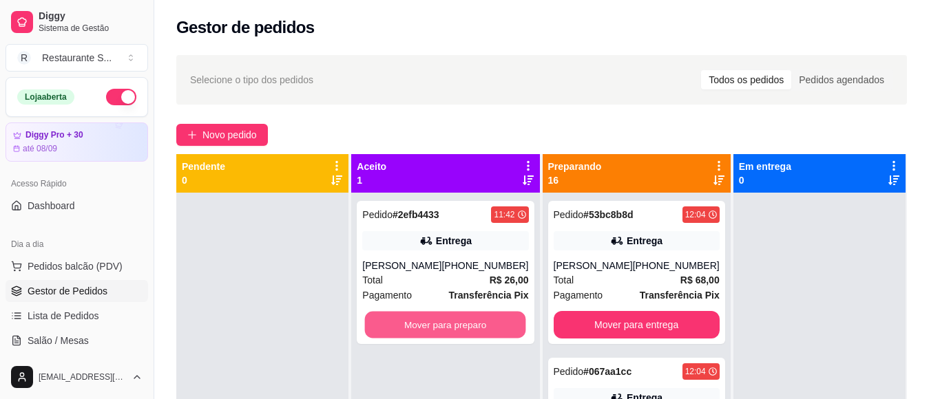
click at [391, 323] on button "Mover para preparo" at bounding box center [445, 325] width 161 height 27
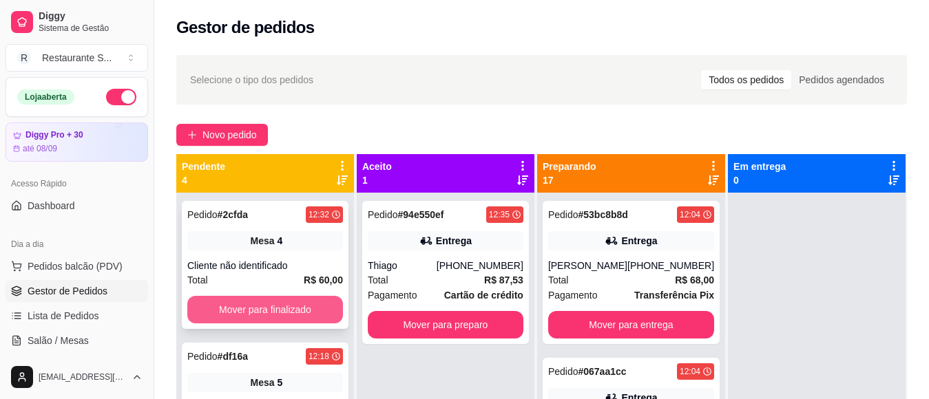
click at [288, 307] on button "Mover para finalizado" at bounding box center [265, 310] width 156 height 28
click at [288, 307] on button "Mover para finalizado" at bounding box center [264, 310] width 151 height 27
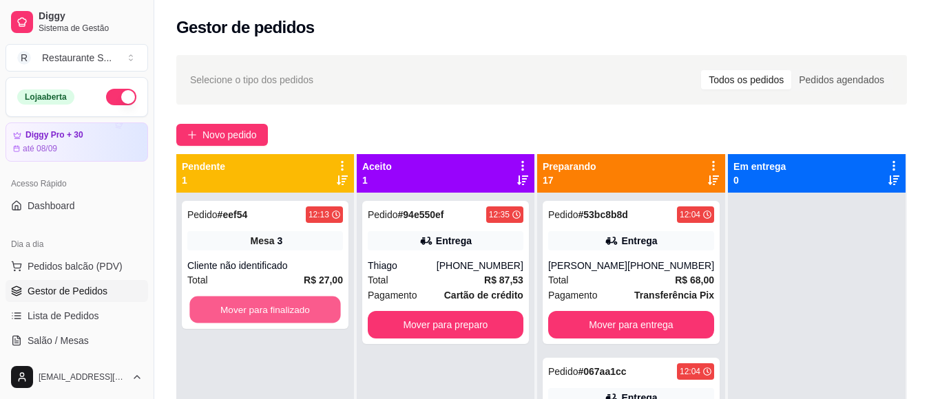
click at [288, 307] on button "Mover para finalizado" at bounding box center [264, 310] width 151 height 27
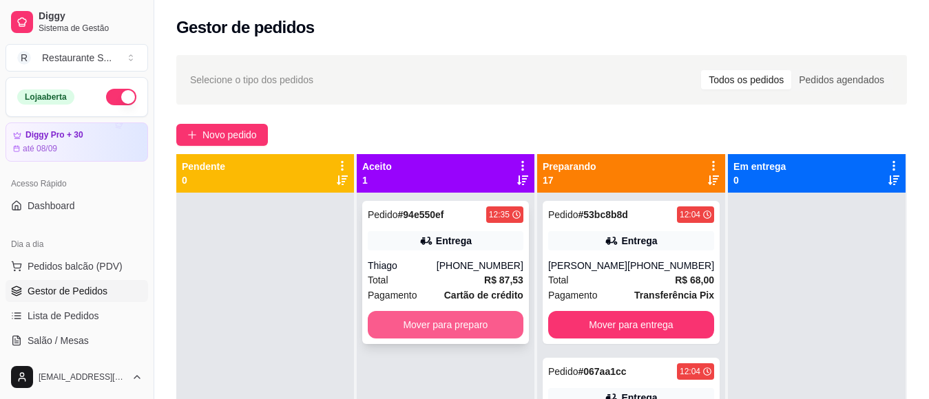
click at [413, 325] on button "Mover para preparo" at bounding box center [446, 325] width 156 height 28
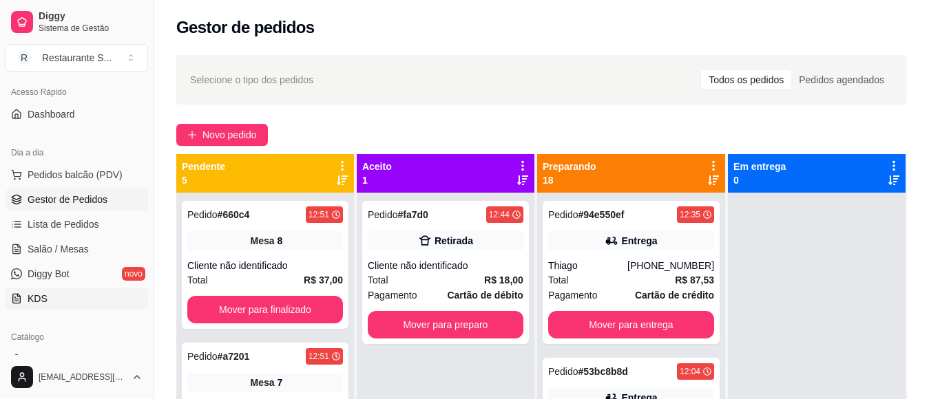
scroll to position [184, 0]
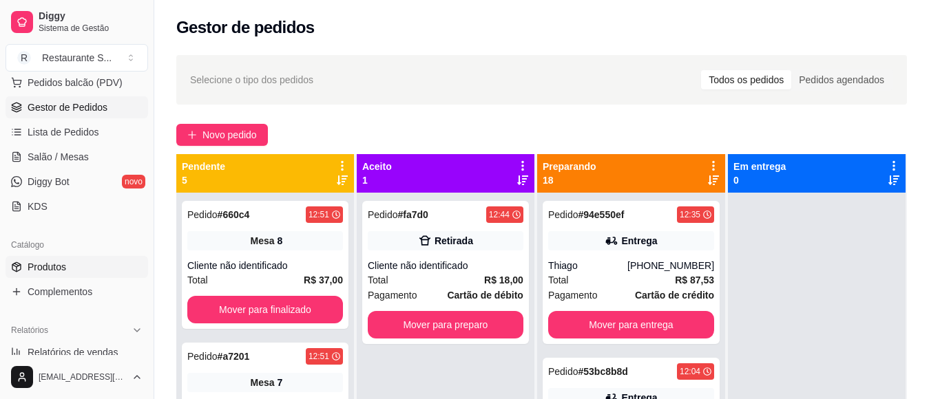
click at [61, 261] on span "Produtos" at bounding box center [47, 267] width 39 height 14
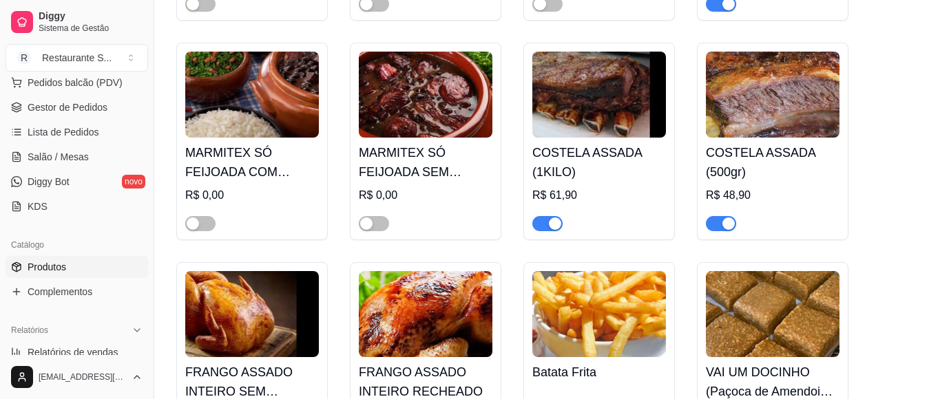
scroll to position [643, 0]
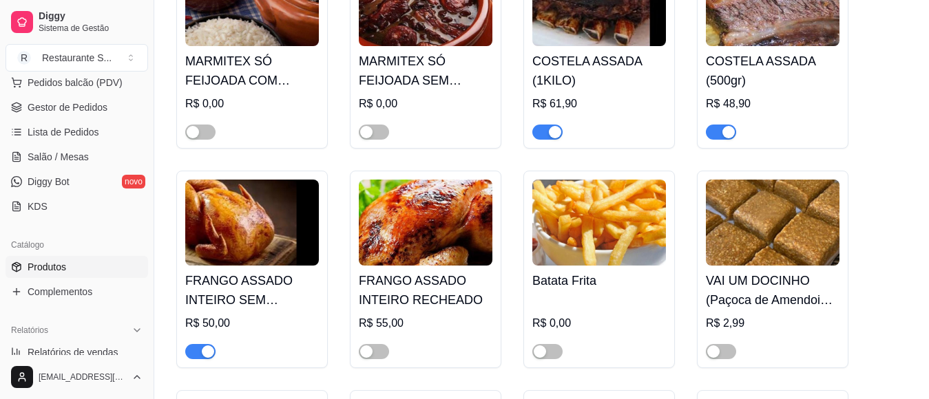
click at [546, 136] on span "button" at bounding box center [547, 132] width 30 height 15
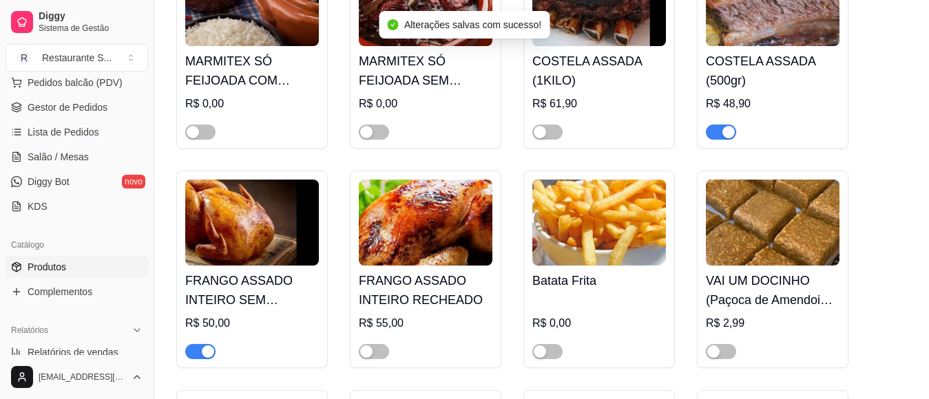
click at [723, 138] on div "button" at bounding box center [729, 132] width 12 height 12
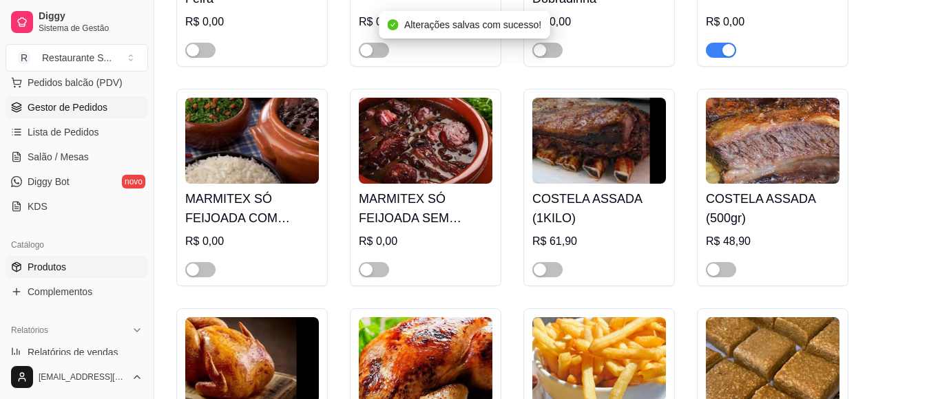
click at [58, 114] on link "Gestor de Pedidos" at bounding box center [77, 107] width 143 height 22
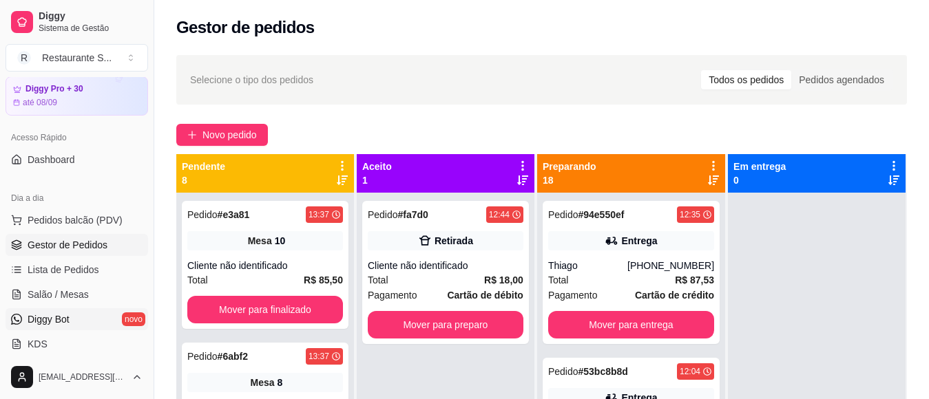
scroll to position [184, 0]
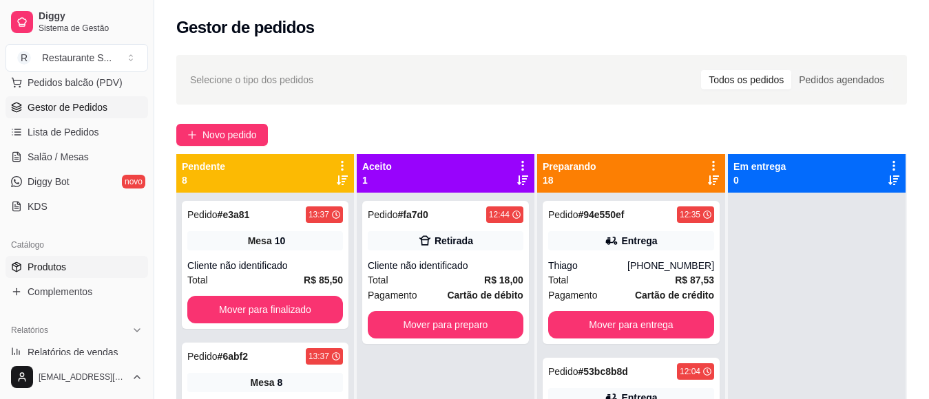
click at [72, 271] on link "Produtos" at bounding box center [77, 267] width 143 height 22
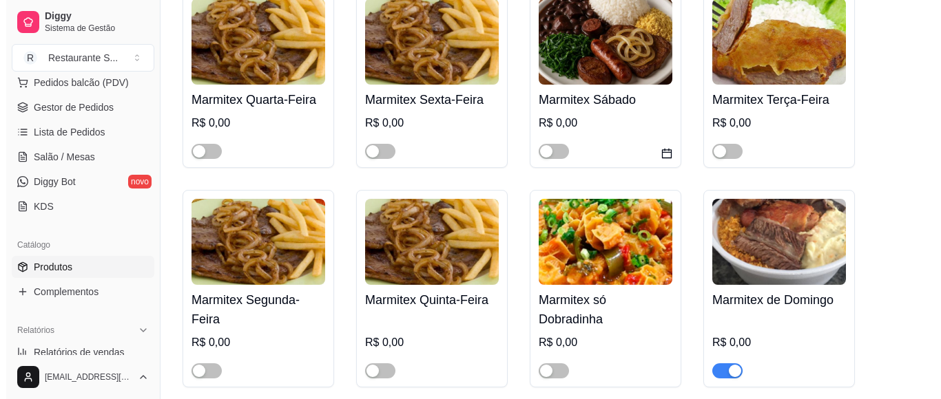
scroll to position [322, 0]
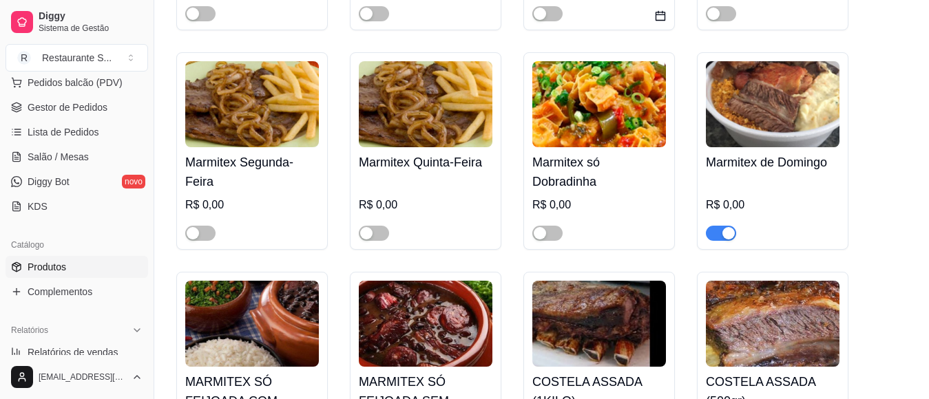
click at [810, 138] on img at bounding box center [773, 104] width 134 height 86
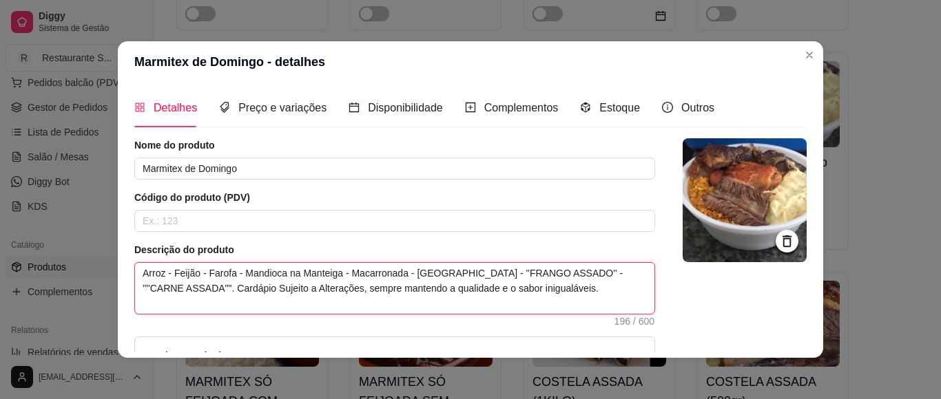
click at [174, 289] on textarea "Arroz - Feijão - Farofa - Mandioca na Manteiga - Macarronada - [GEOGRAPHIC_DATA…" at bounding box center [394, 288] width 519 height 51
click at [165, 287] on textarea "Arroz - Feijão - Farofa - Mandioca na Manteiga - Macarronada - [GEOGRAPHIC_DATA…" at bounding box center [394, 288] width 519 height 51
click at [172, 289] on textarea "Arroz - Feijão - Farofa - Mandioca na Manteiga - Macarronada - [GEOGRAPHIC_DATA…" at bounding box center [394, 288] width 519 height 51
type textarea "Arroz - Feijão - Farofa - Mandioca na Manteiga - Macarronada - [GEOGRAPHIC_DATA…"
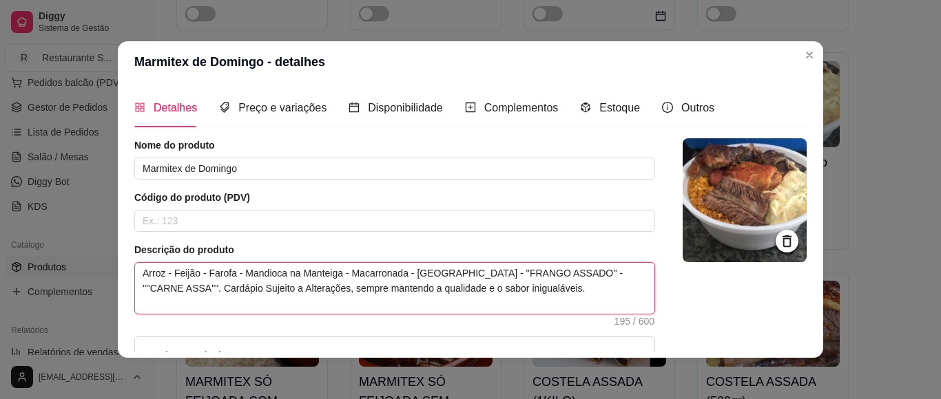
type textarea "Arroz - Feijão - Farofa - Mandioca na Manteiga - Macarronada - [GEOGRAPHIC_DATA…"
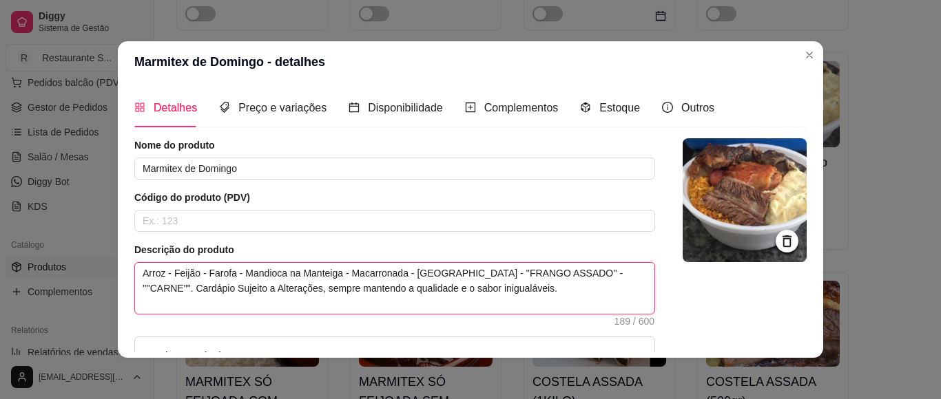
type textarea "Arroz - Feijão - Farofa - Mandioca na Manteiga - Macarronada - [GEOGRAPHIC_DATA…"
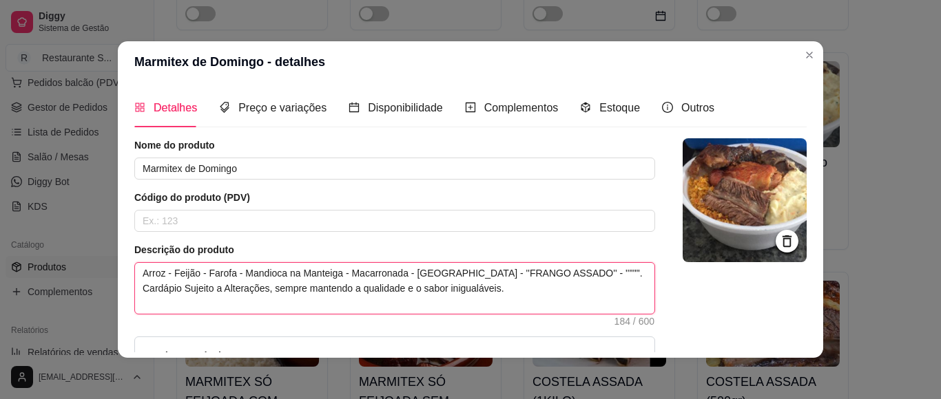
type textarea "Arroz - Feijão - Farofa - Mandioca na Manteiga - Macarronada - [GEOGRAPHIC_DATA…"
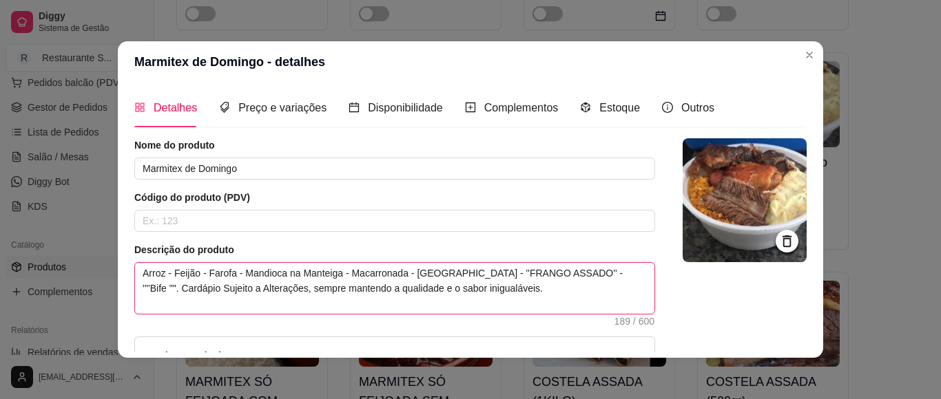
type textarea "Arroz - Feijão - Farofa - Mandioca na Manteiga - Macarronada - [GEOGRAPHIC_DATA…"
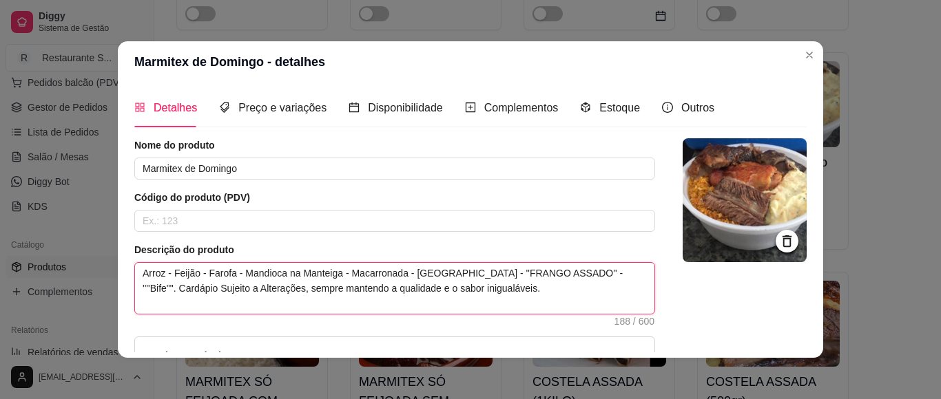
type textarea "Arroz - Feijão - Farofa - Mandioca na Manteiga - Macarronada - [GEOGRAPHIC_DATA…"
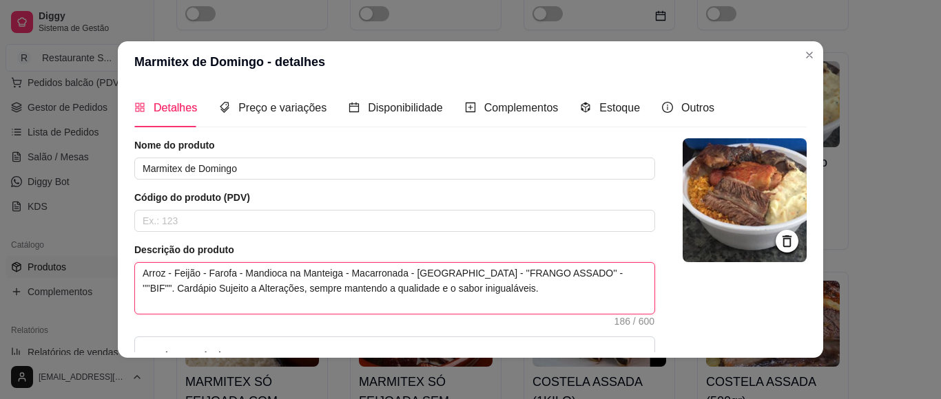
type textarea "Arroz - Feijão - Farofa - Mandioca na Manteiga - Macarronada - [GEOGRAPHIC_DATA…"
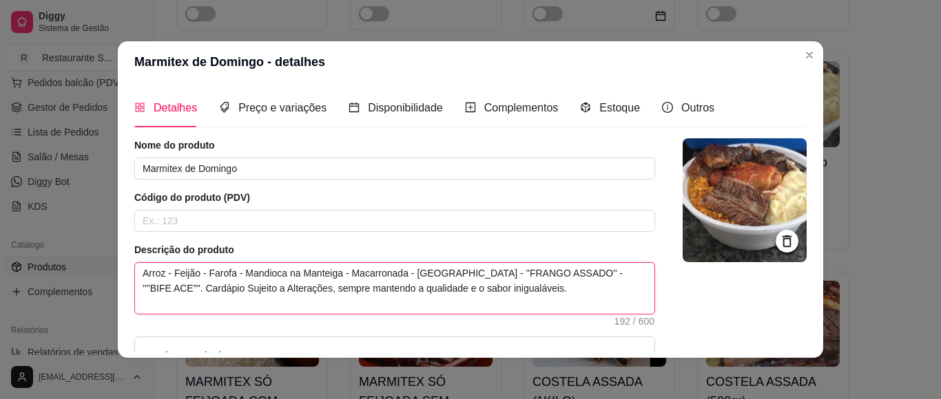
type textarea "Arroz - Feijão - Farofa - Mandioca na Manteiga - Macarronada - Maionese - ''FRA…"
type textarea "Arroz - Feijão - Farofa - Mandioca na Manteiga - Macarronada - [GEOGRAPHIC_DATA…"
type textarea "Arroz - Feijão - Farofa - Mandioca na Manteiga - Macarronada - Maionese - ''FRA…"
type textarea "Arroz - Feijão - Farofa - Mandioca na Manteiga - Macarronada - [GEOGRAPHIC_DATA…"
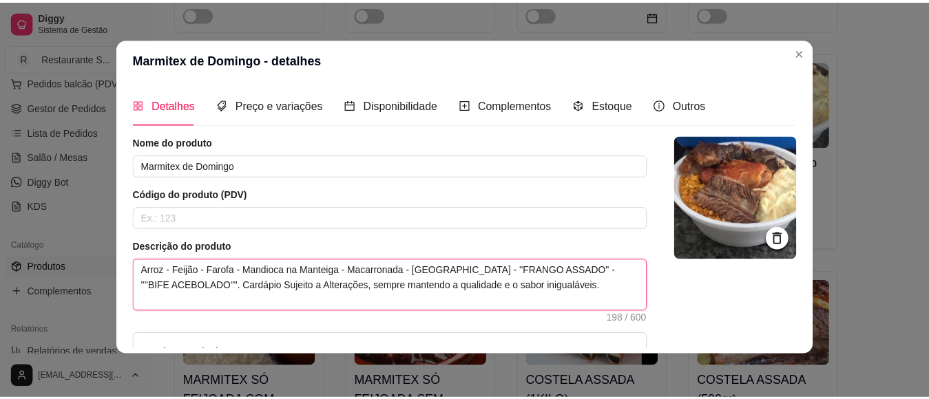
scroll to position [161, 0]
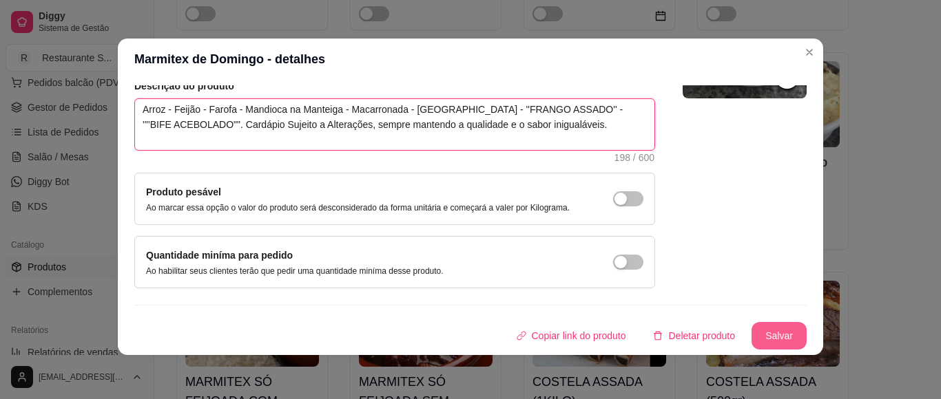
type textarea "Arroz - Feijão - Farofa - Mandioca na Manteiga - Macarronada - [GEOGRAPHIC_DATA…"
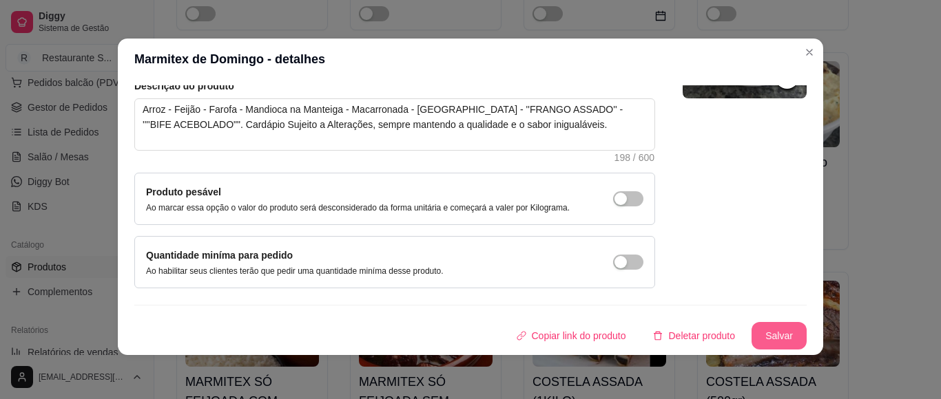
click at [751, 328] on button "Salvar" at bounding box center [778, 336] width 55 height 28
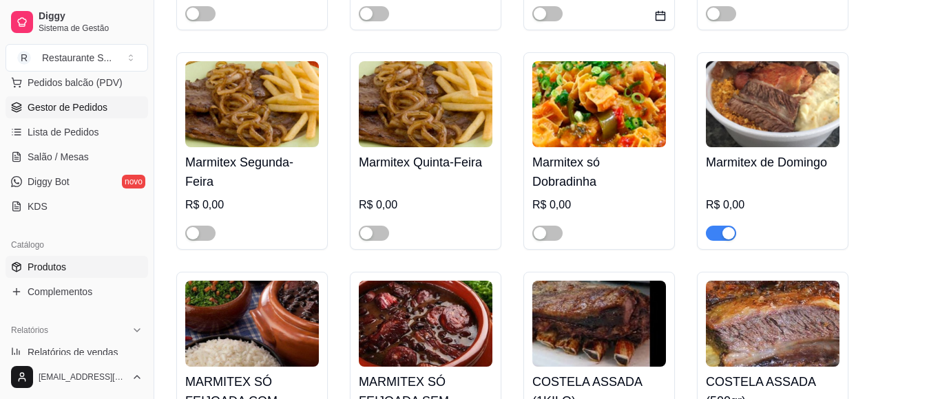
click at [84, 110] on span "Gestor de Pedidos" at bounding box center [68, 108] width 80 height 14
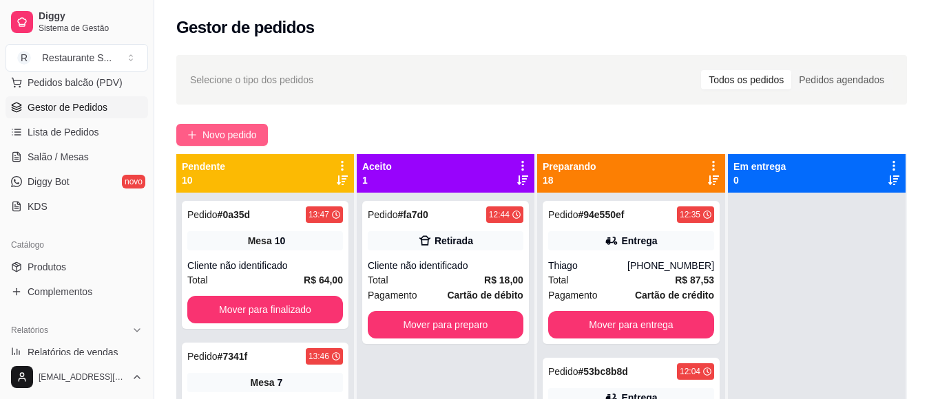
click at [231, 139] on span "Novo pedido" at bounding box center [229, 134] width 54 height 15
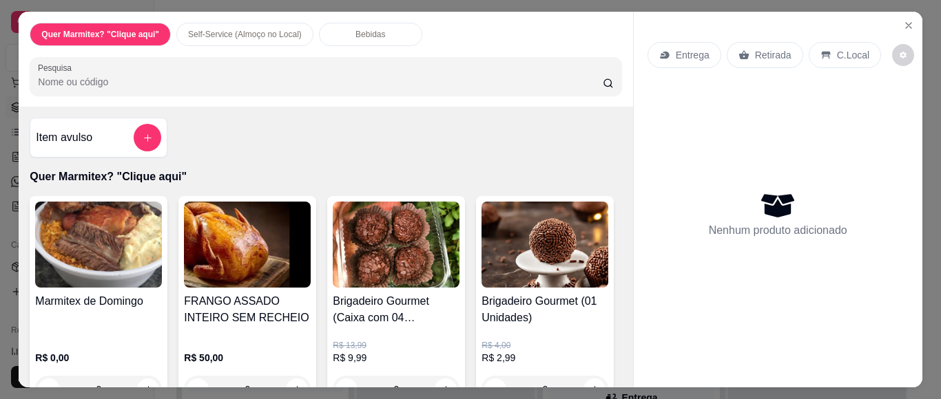
scroll to position [92, 0]
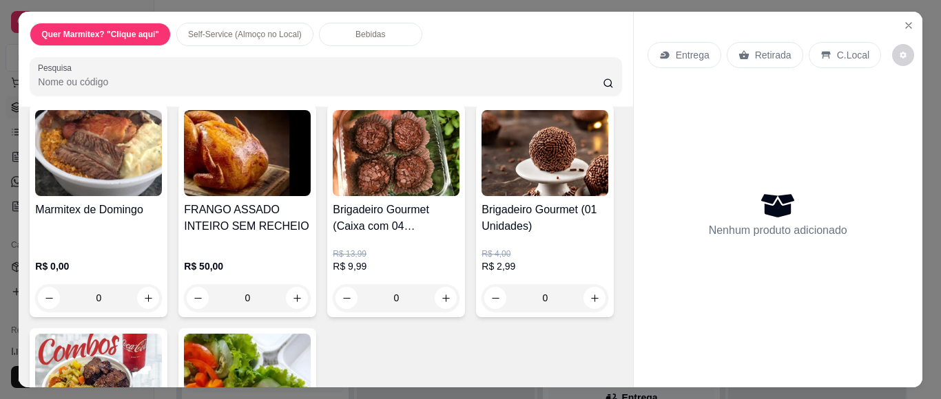
click at [143, 293] on div "0" at bounding box center [98, 298] width 127 height 28
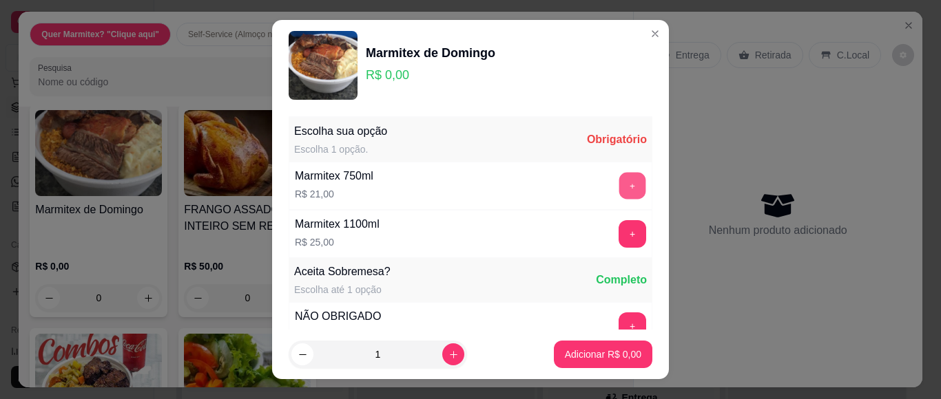
click at [619, 182] on button "+" at bounding box center [632, 186] width 27 height 27
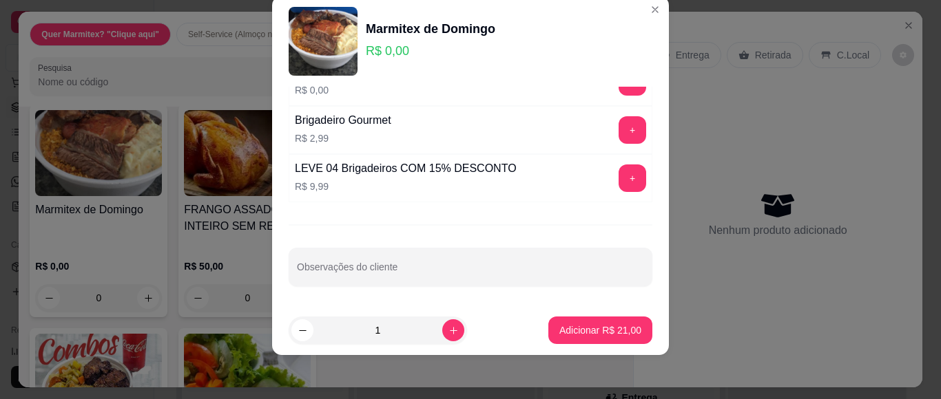
scroll to position [174, 0]
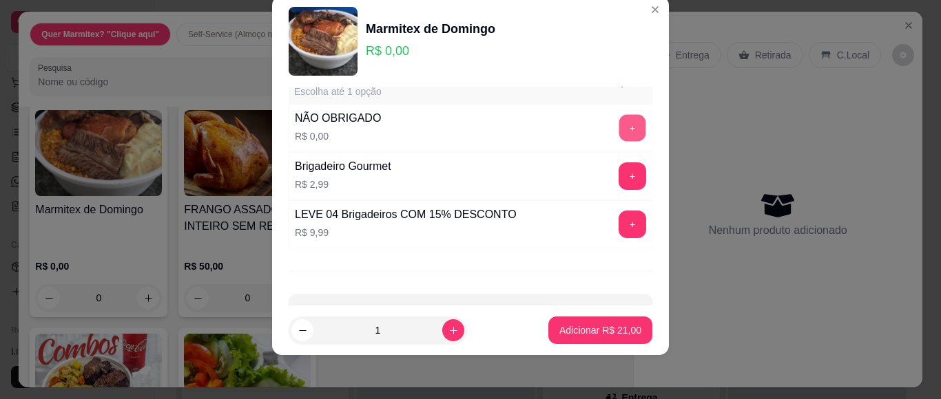
click at [619, 139] on button "+" at bounding box center [632, 128] width 27 height 27
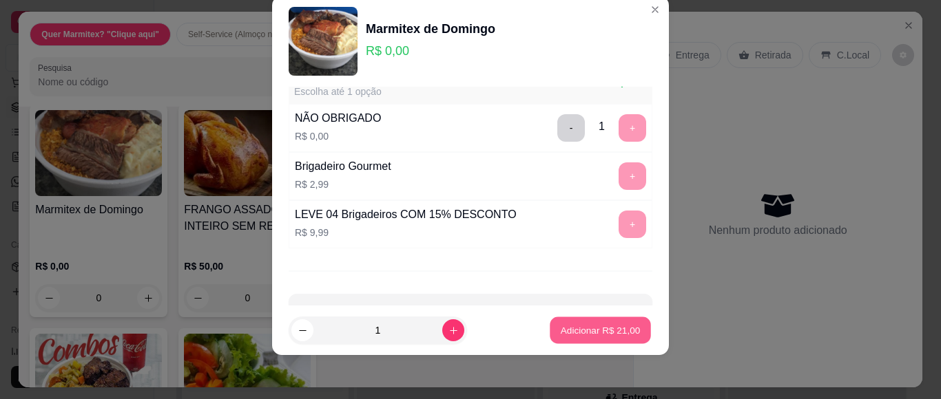
click at [596, 336] on p "Adicionar R$ 21,00" at bounding box center [601, 330] width 80 height 13
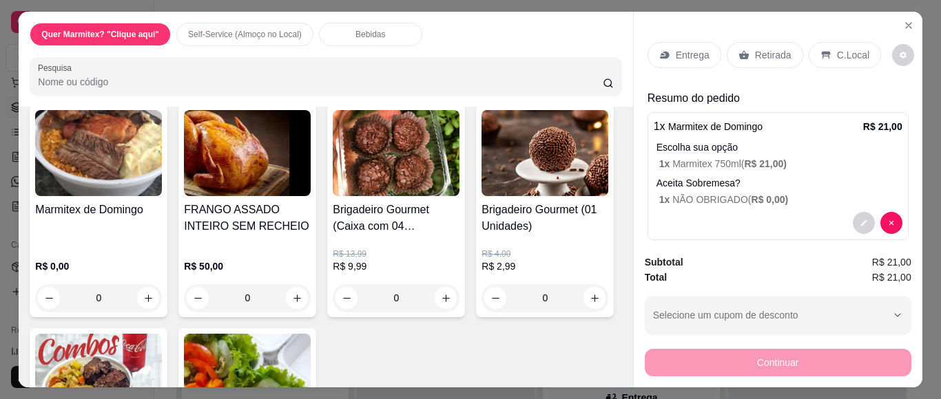
click at [676, 52] on p "Entrega" at bounding box center [693, 55] width 34 height 14
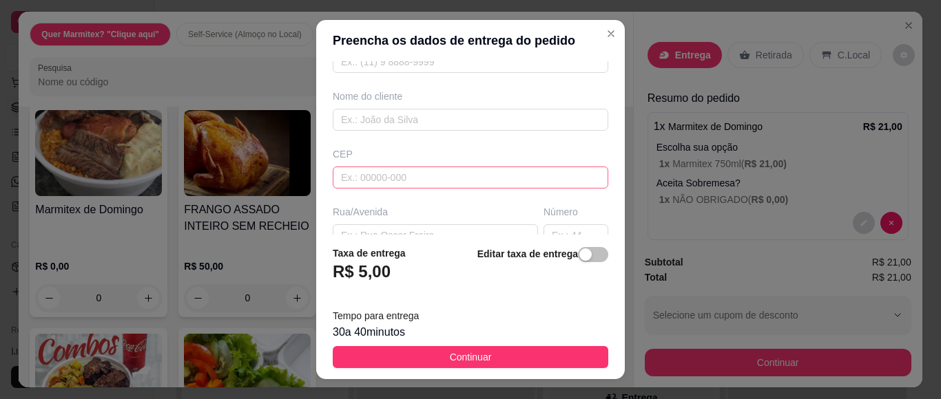
scroll to position [229, 0]
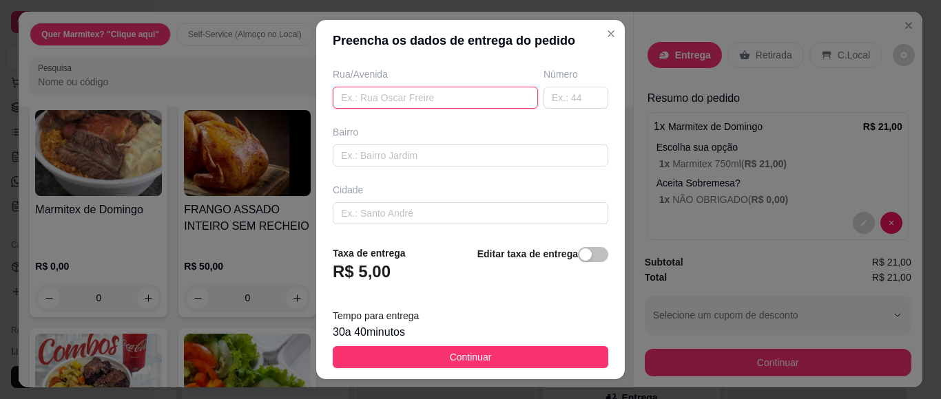
click at [397, 89] on input "text" at bounding box center [435, 98] width 205 height 22
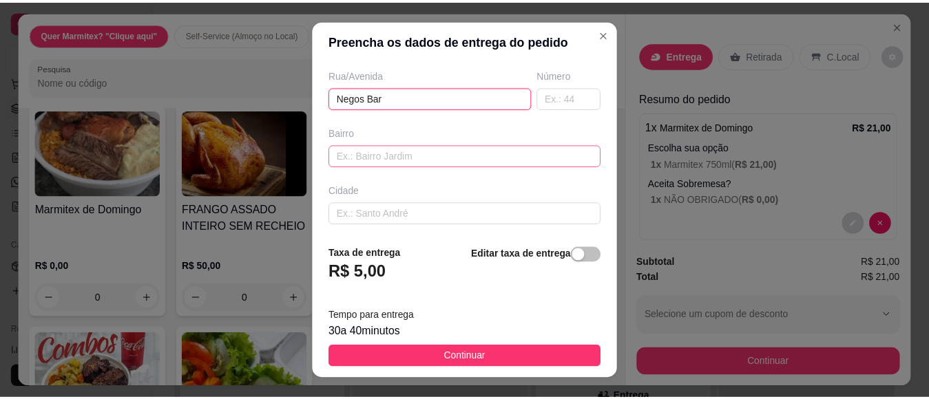
scroll to position [291, 0]
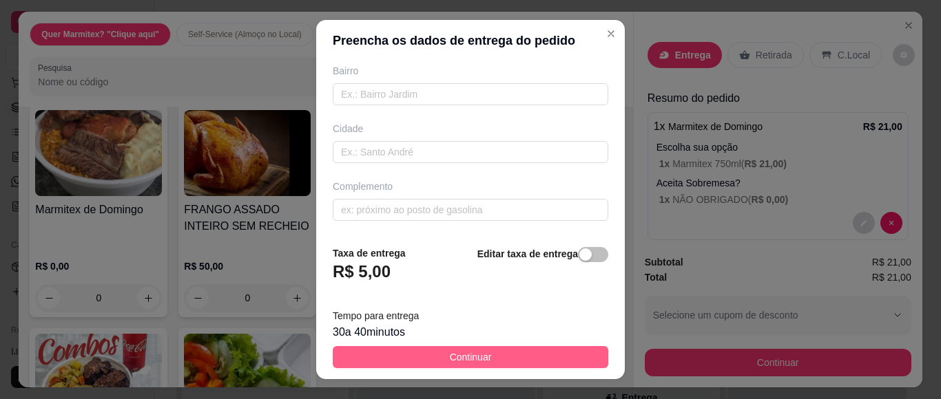
type input "Negos Bar"
click at [481, 363] on button "Continuar" at bounding box center [471, 357] width 276 height 22
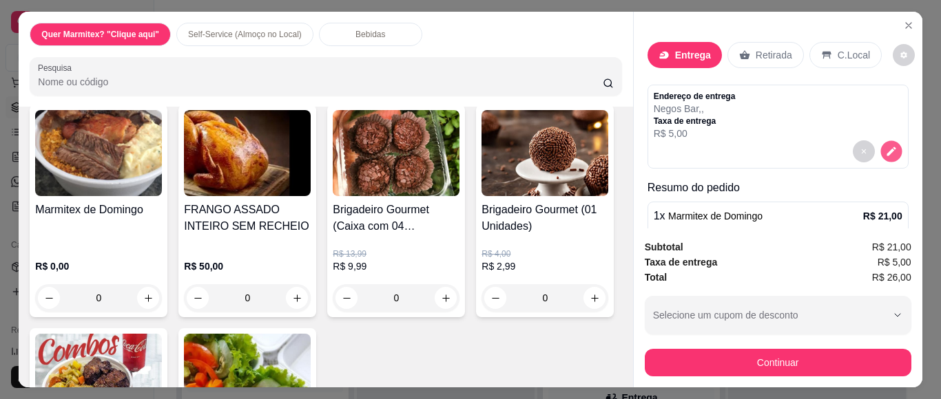
click at [880, 147] on button "decrease-product-quantity" at bounding box center [890, 151] width 21 height 21
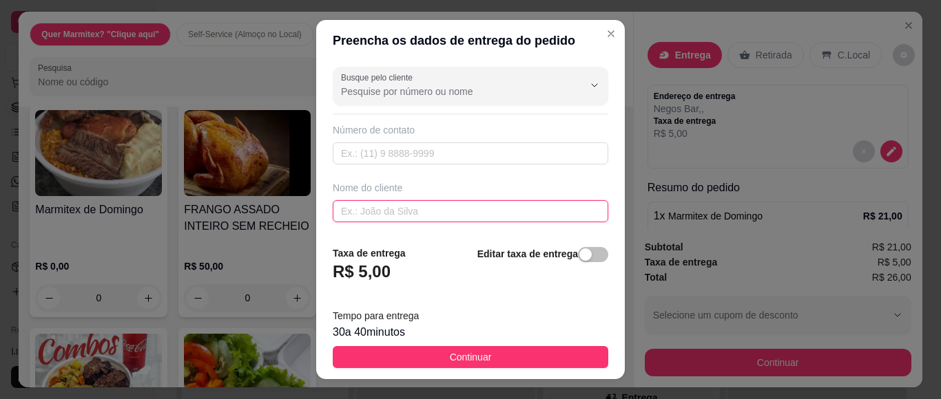
click at [383, 216] on input "text" at bounding box center [471, 211] width 276 height 22
click at [333, 212] on input "Samia" at bounding box center [471, 211] width 276 height 22
type input "para [PERSON_NAME]"
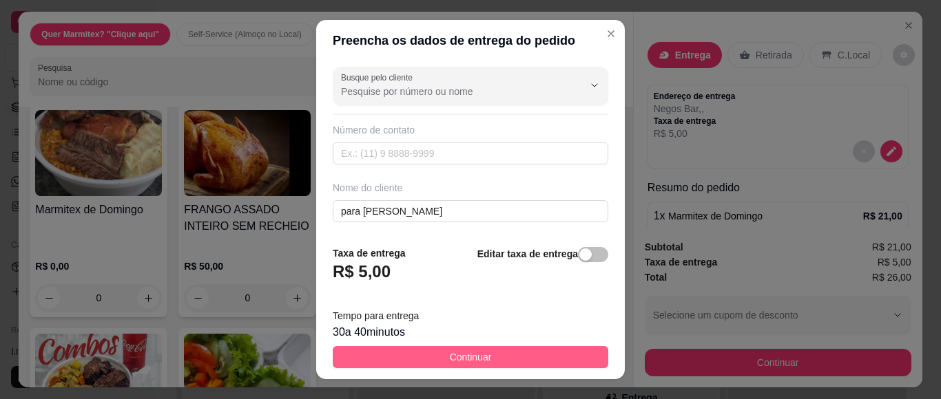
click at [538, 351] on button "Continuar" at bounding box center [471, 357] width 276 height 22
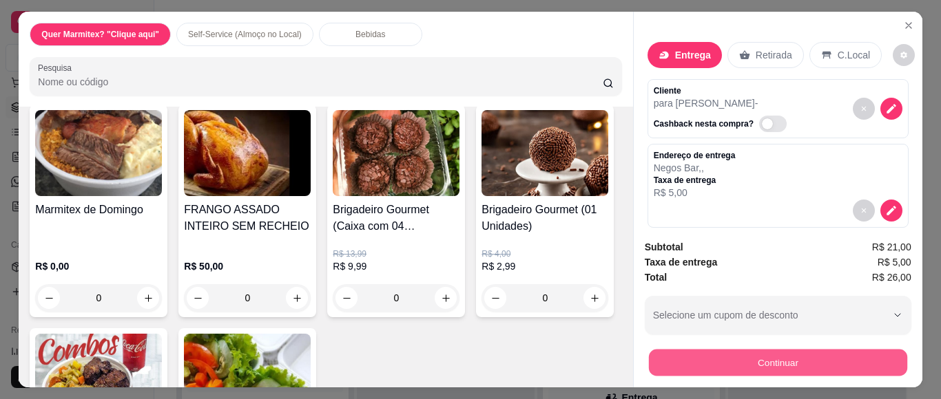
click at [692, 361] on button "Continuar" at bounding box center [777, 362] width 258 height 27
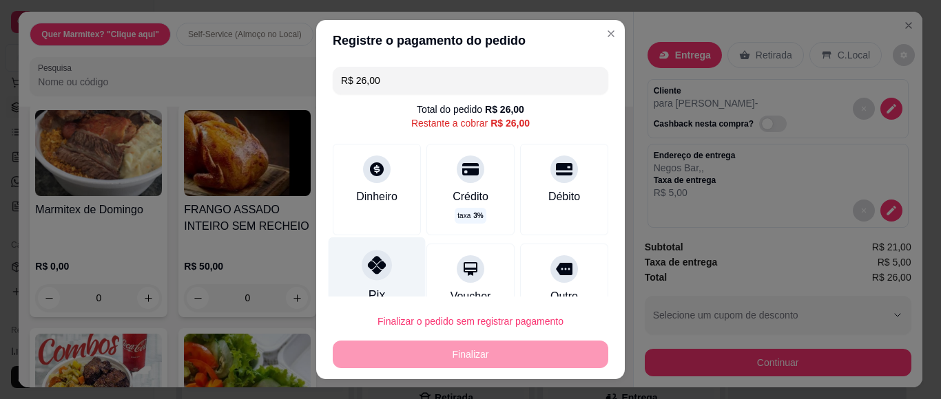
click at [373, 273] on icon at bounding box center [377, 265] width 18 height 18
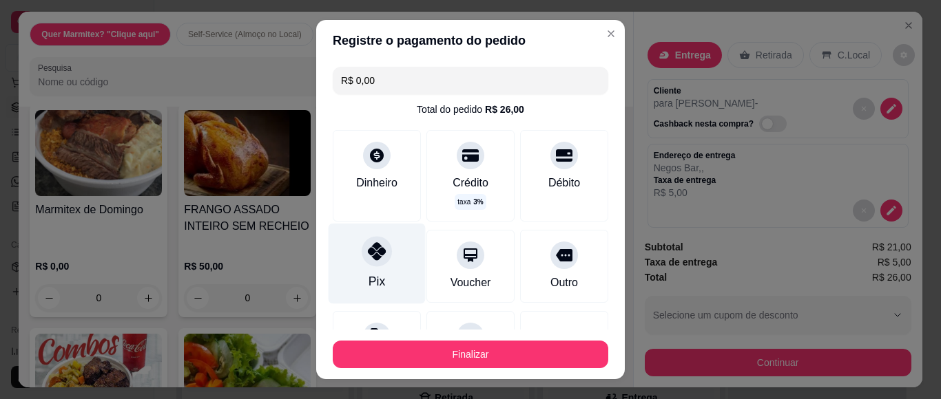
click at [354, 266] on div "Pix" at bounding box center [377, 264] width 97 height 81
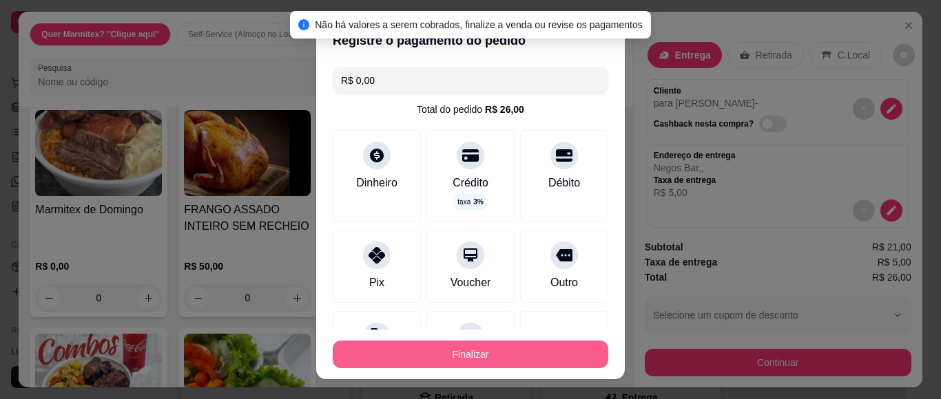
click at [411, 351] on button "Finalizar" at bounding box center [471, 355] width 276 height 28
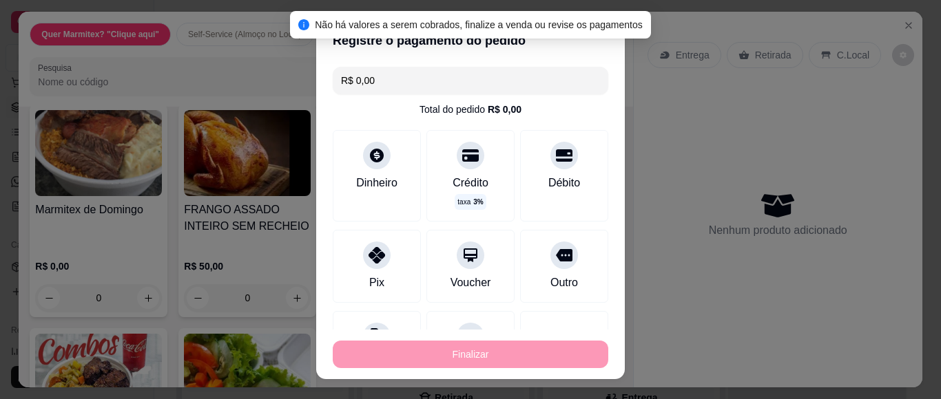
type input "-R$ 26,00"
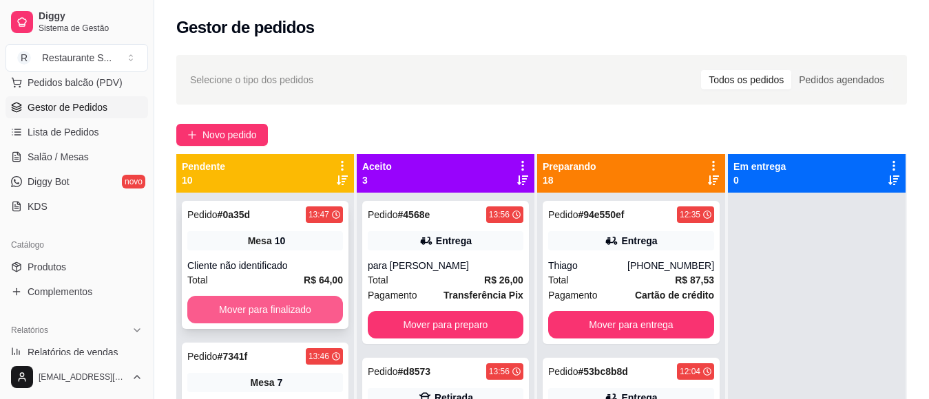
click at [289, 309] on button "Mover para finalizado" at bounding box center [265, 310] width 156 height 28
click at [288, 309] on button "Mover para finalizado" at bounding box center [265, 310] width 156 height 28
click at [288, 309] on button "Mover para finalizado" at bounding box center [264, 310] width 151 height 27
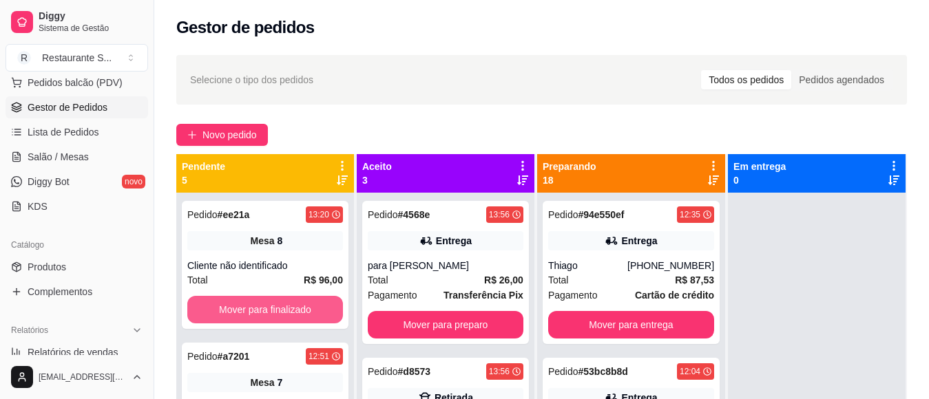
click at [288, 309] on button "Mover para finalizado" at bounding box center [265, 310] width 156 height 28
click at [288, 309] on button "Mover para finalizado" at bounding box center [264, 310] width 151 height 27
click at [288, 309] on button "Mover para finalizado" at bounding box center [265, 310] width 156 height 28
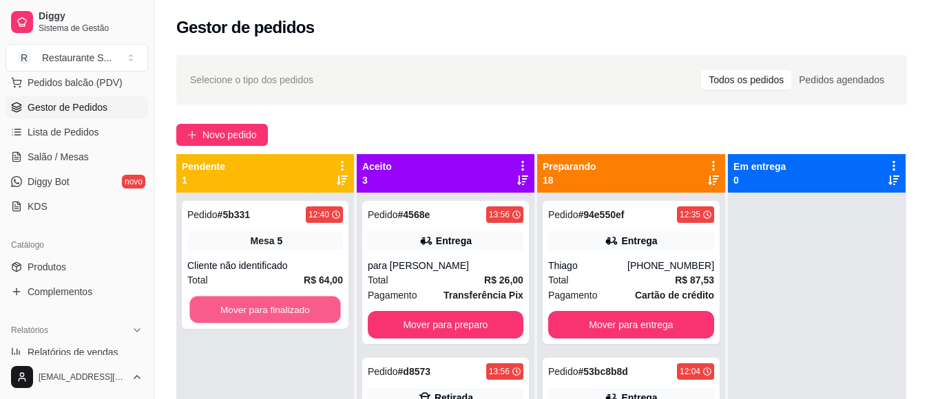
click at [288, 309] on button "Mover para finalizado" at bounding box center [264, 310] width 151 height 27
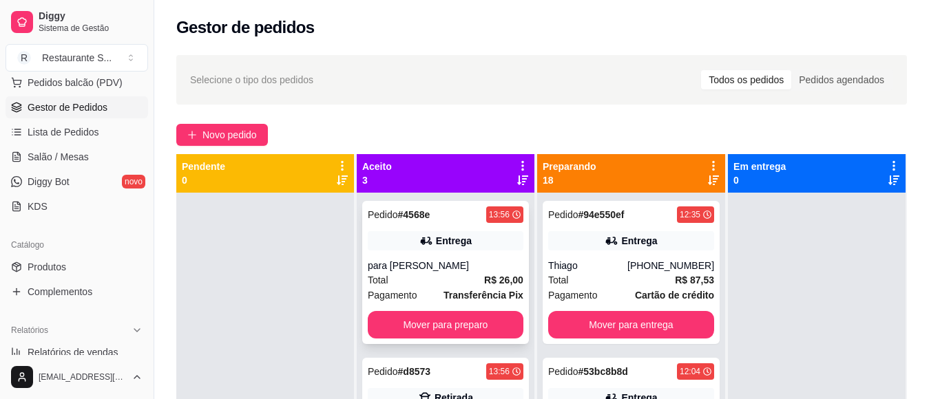
click at [469, 337] on button "Mover para preparo" at bounding box center [446, 325] width 156 height 28
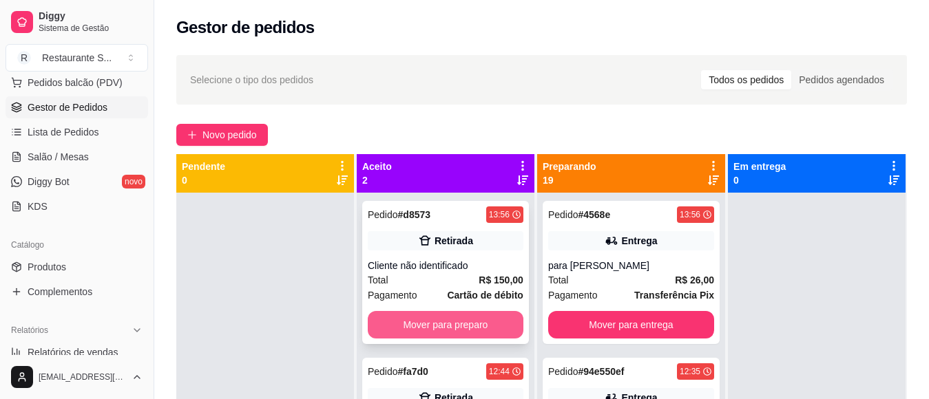
click at [467, 326] on button "Mover para preparo" at bounding box center [446, 325] width 156 height 28
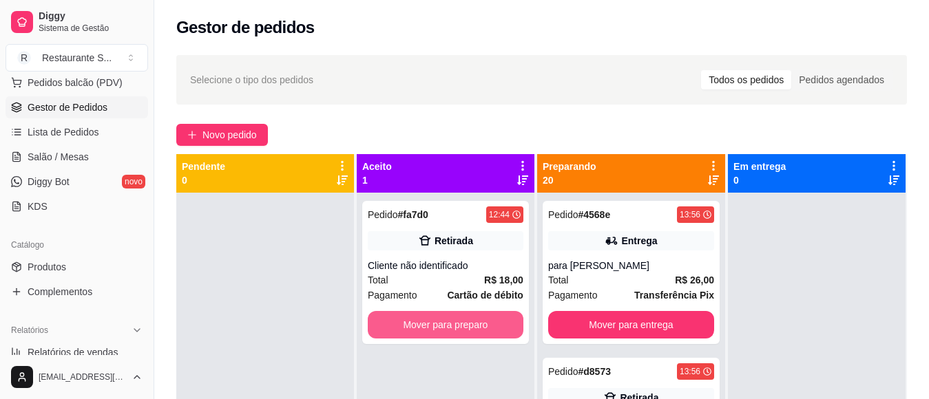
click at [467, 326] on button "Mover para preparo" at bounding box center [446, 325] width 156 height 28
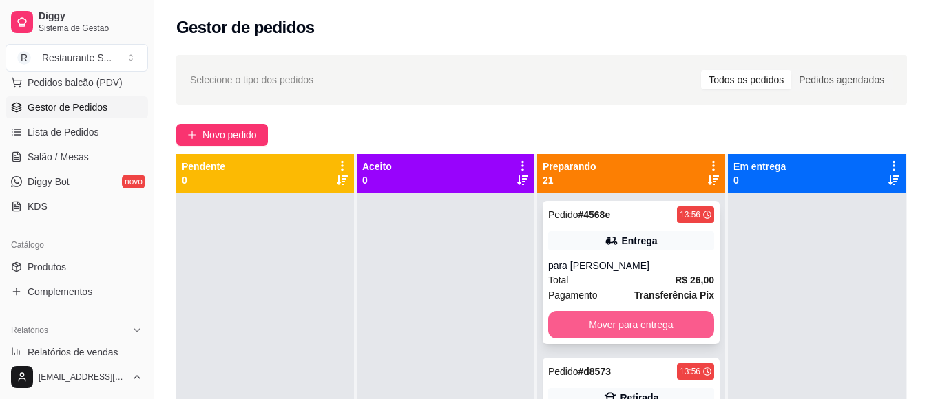
click at [599, 325] on button "Mover para entrega" at bounding box center [631, 325] width 166 height 28
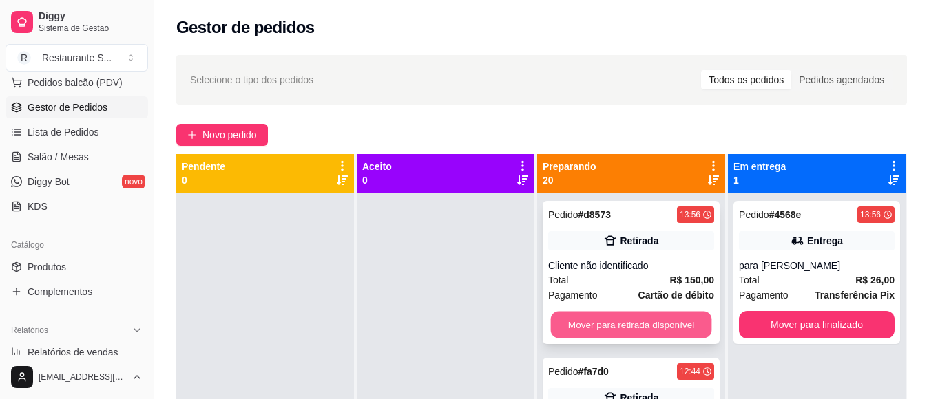
click at [599, 324] on button "Mover para retirada disponível" at bounding box center [630, 325] width 161 height 27
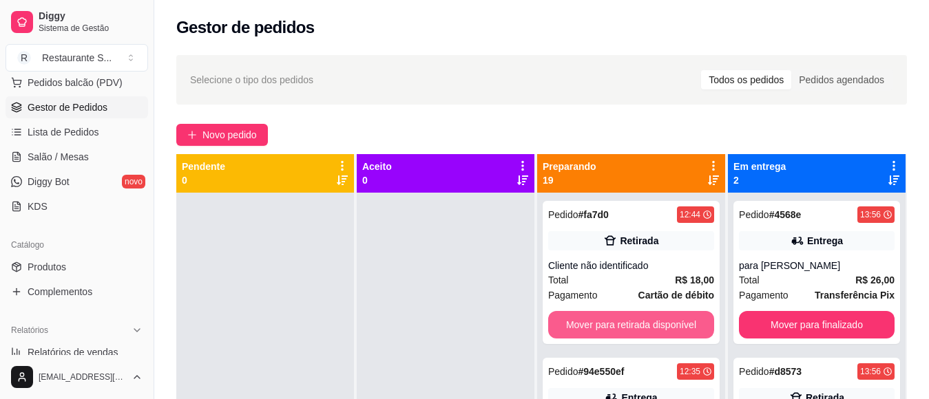
click at [599, 324] on button "Mover para retirada disponível" at bounding box center [631, 325] width 166 height 28
click at [599, 324] on button "Mover para entrega" at bounding box center [630, 325] width 161 height 27
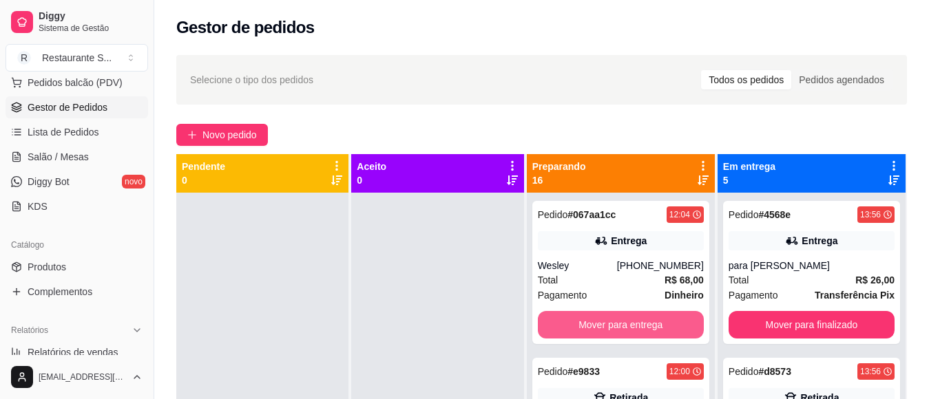
click at [599, 324] on button "Mover para entrega" at bounding box center [621, 325] width 166 height 28
click at [599, 324] on button "Mover para retirada disponível" at bounding box center [620, 325] width 161 height 27
click at [597, 324] on button "Mover para retirada disponível" at bounding box center [620, 325] width 161 height 27
click at [597, 324] on button "Mover para entrega" at bounding box center [621, 325] width 166 height 28
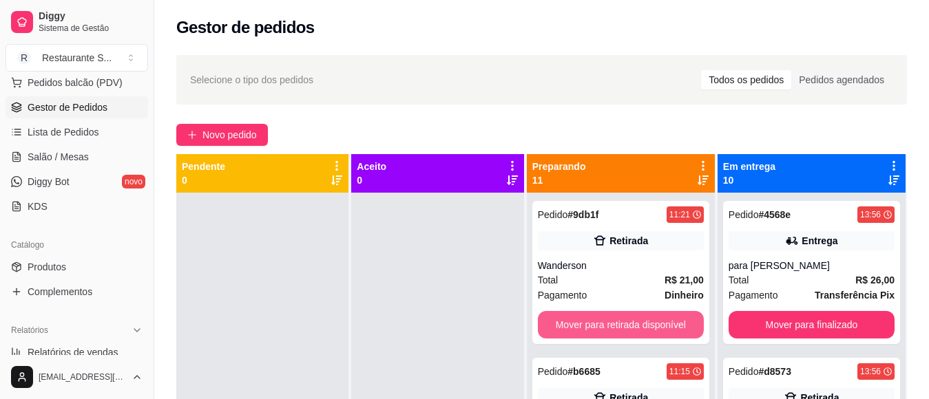
click at [597, 324] on button "Mover para retirada disponível" at bounding box center [621, 325] width 166 height 28
click at [597, 324] on button "Mover para retirada disponível" at bounding box center [620, 325] width 161 height 27
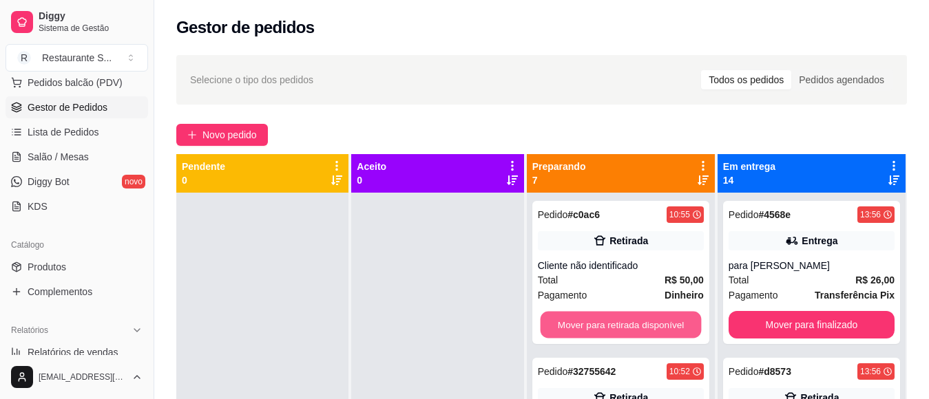
click at [597, 324] on div "Mover para retirada disponível" at bounding box center [621, 325] width 166 height 28
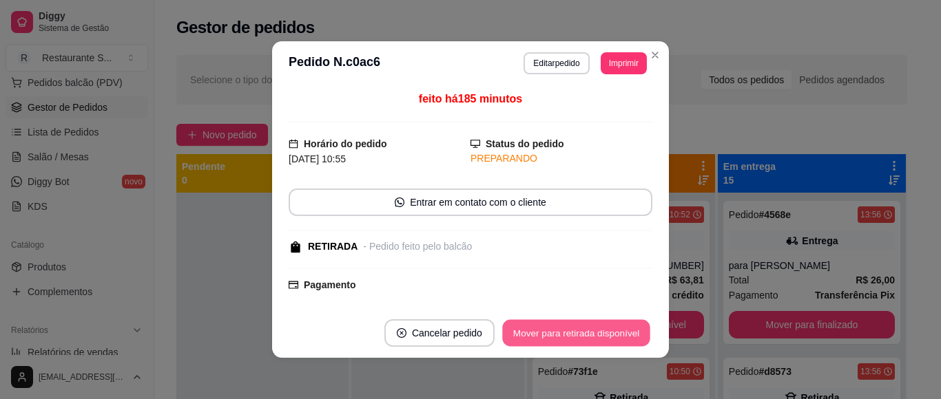
click at [597, 324] on button "Mover para retirada disponível" at bounding box center [575, 333] width 147 height 27
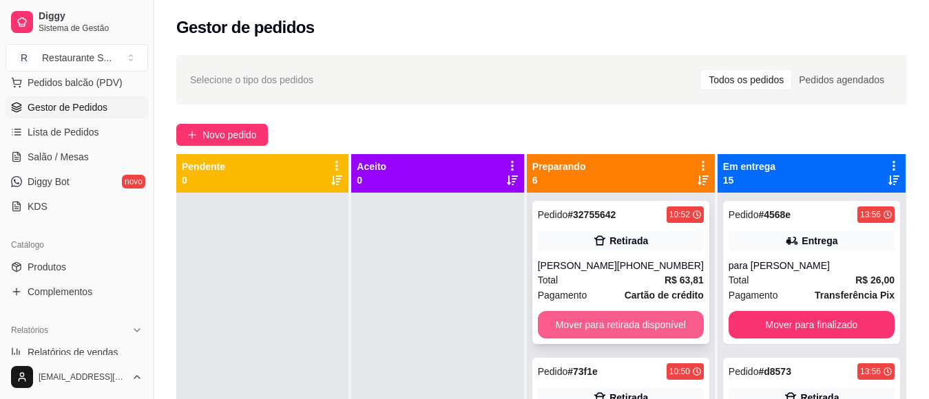
click at [628, 334] on button "Mover para retirada disponível" at bounding box center [621, 325] width 166 height 28
click at [624, 322] on button "Mover para retirada disponível" at bounding box center [621, 325] width 166 height 28
click at [624, 322] on button "Mover para retirada disponível" at bounding box center [620, 325] width 161 height 27
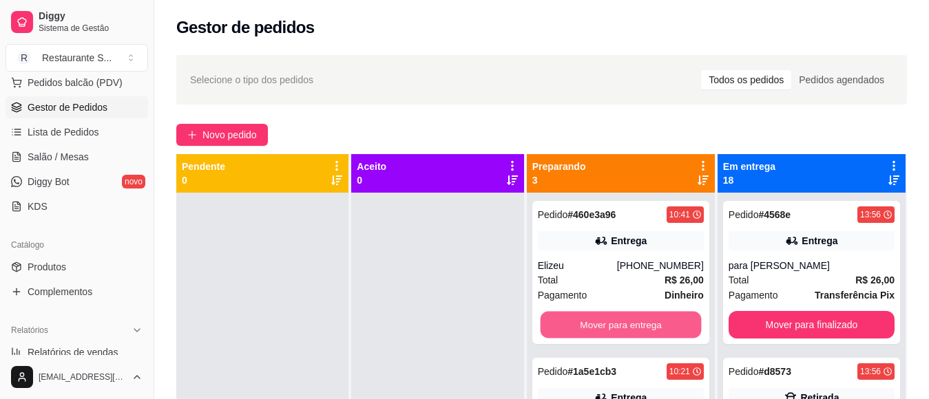
click at [624, 322] on button "Mover para entrega" at bounding box center [620, 325] width 161 height 27
click at [624, 322] on button "Mover para entrega" at bounding box center [621, 325] width 166 height 28
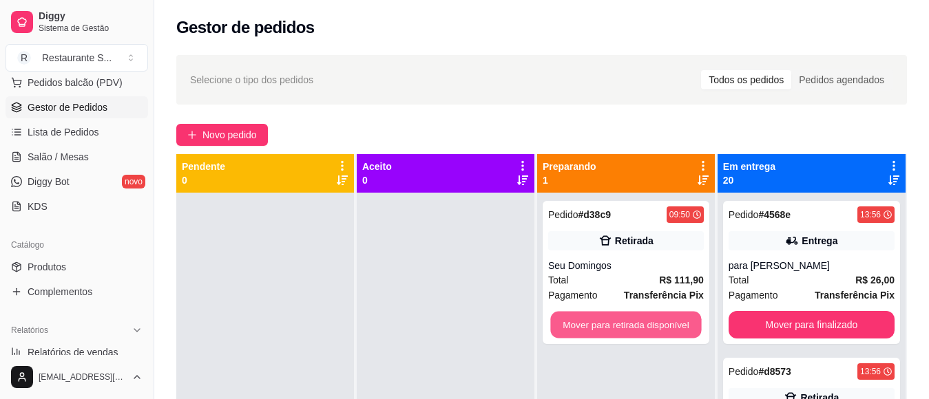
click at [624, 322] on button "Mover para retirada disponível" at bounding box center [625, 325] width 151 height 27
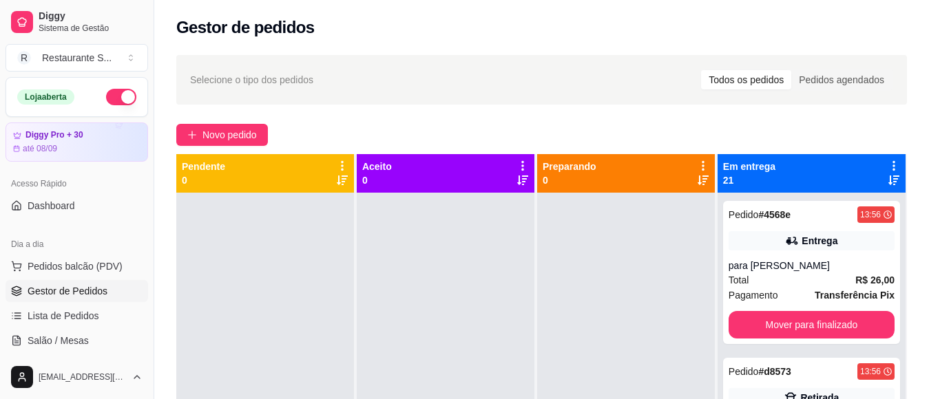
click at [106, 99] on button "button" at bounding box center [121, 97] width 30 height 17
